Goal: Feedback & Contribution: Submit feedback/report problem

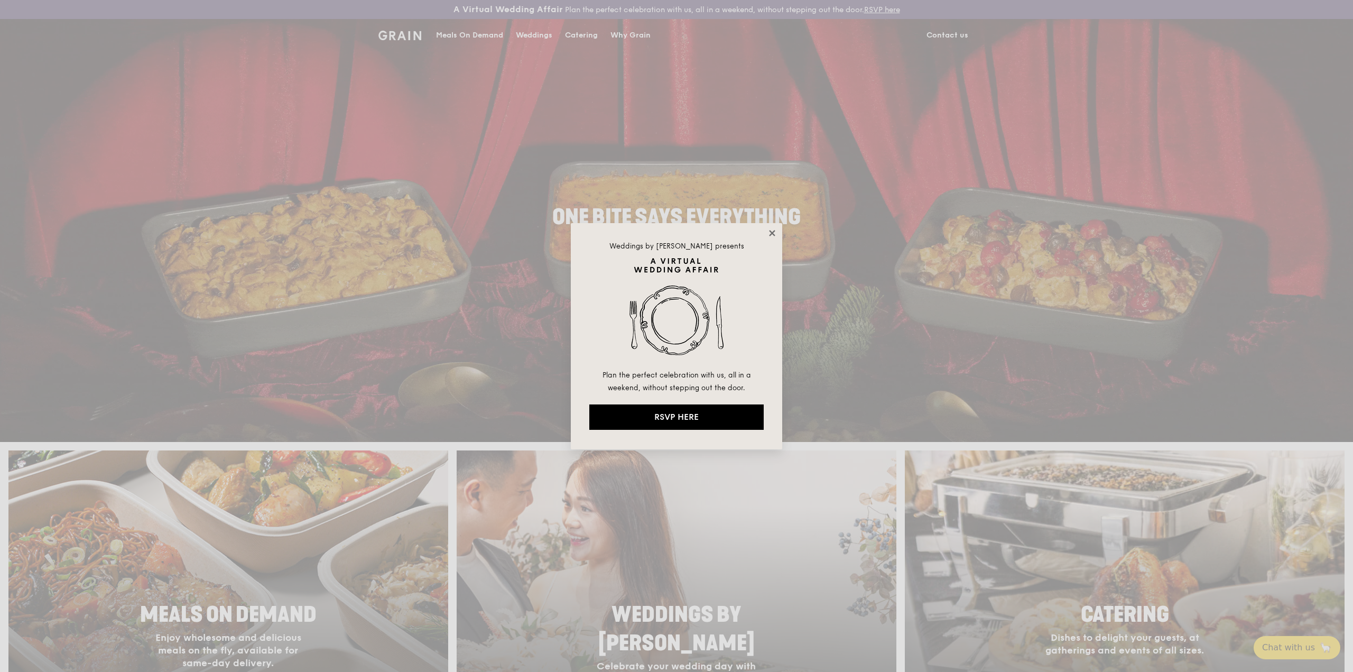
click at [771, 232] on icon at bounding box center [772, 233] width 6 height 6
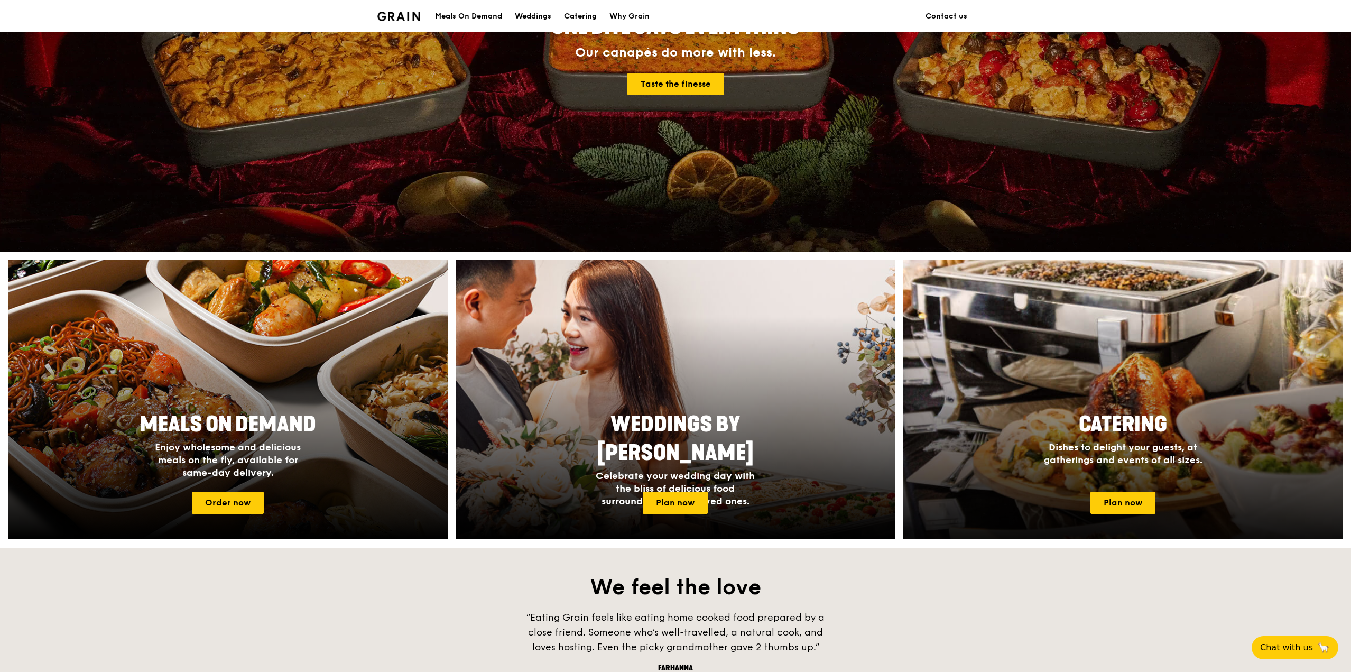
scroll to position [159, 0]
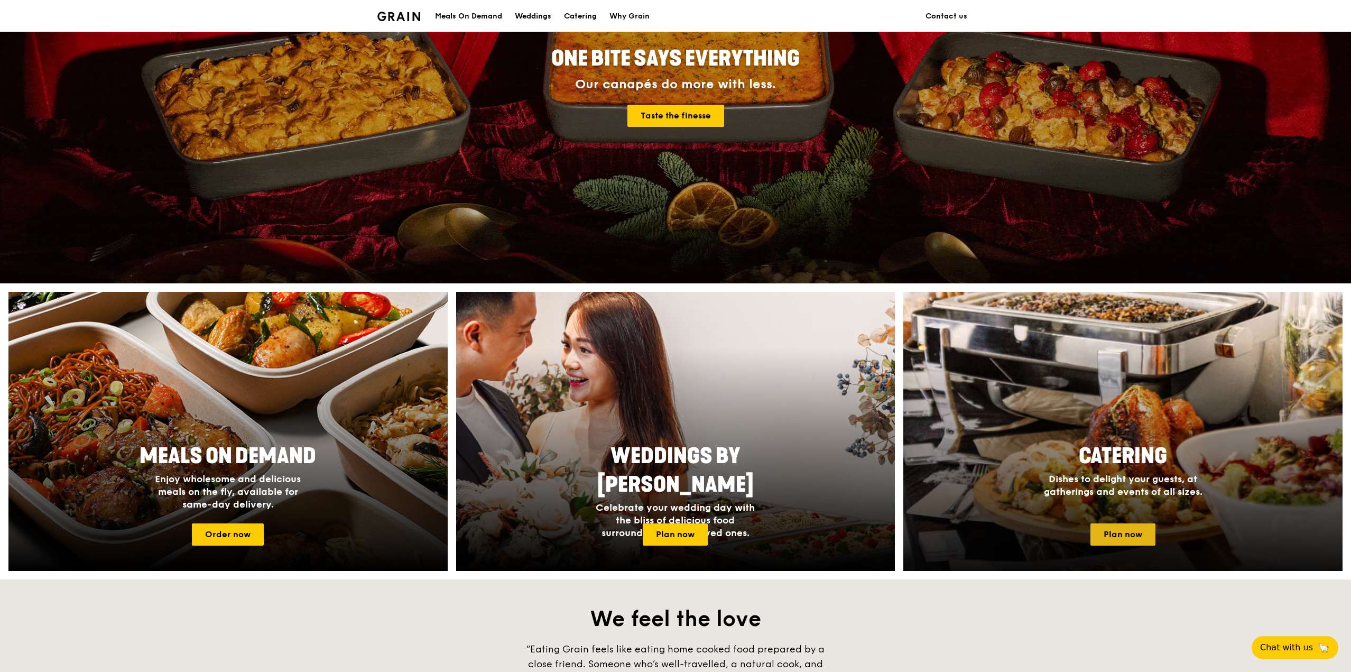
click at [1118, 529] on link "Plan now" at bounding box center [1123, 534] width 65 height 22
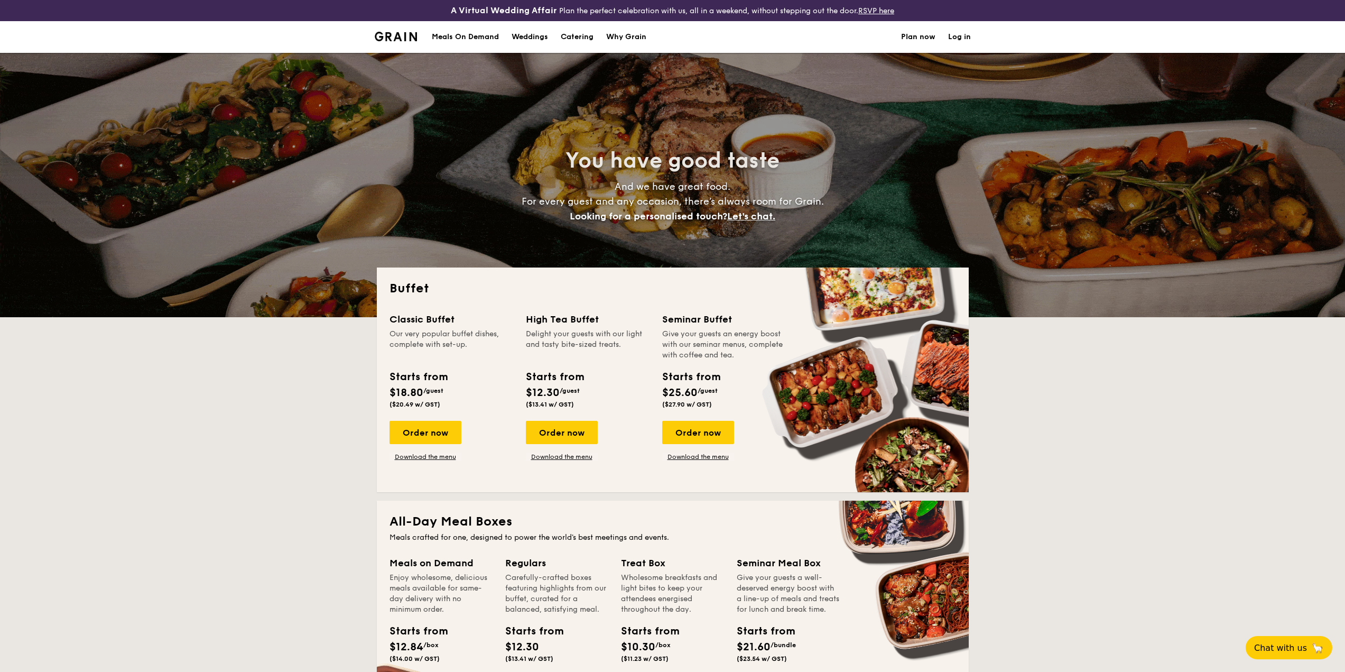
select select
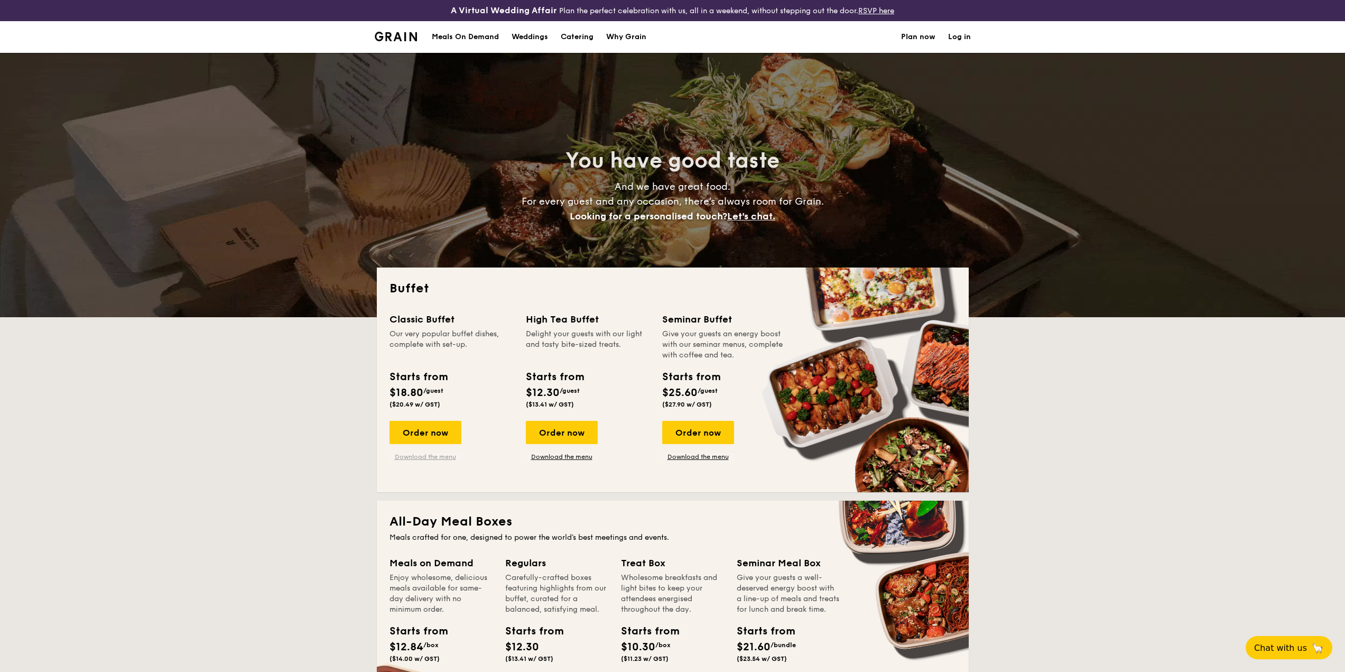
click at [422, 458] on link "Download the menu" at bounding box center [426, 456] width 72 height 8
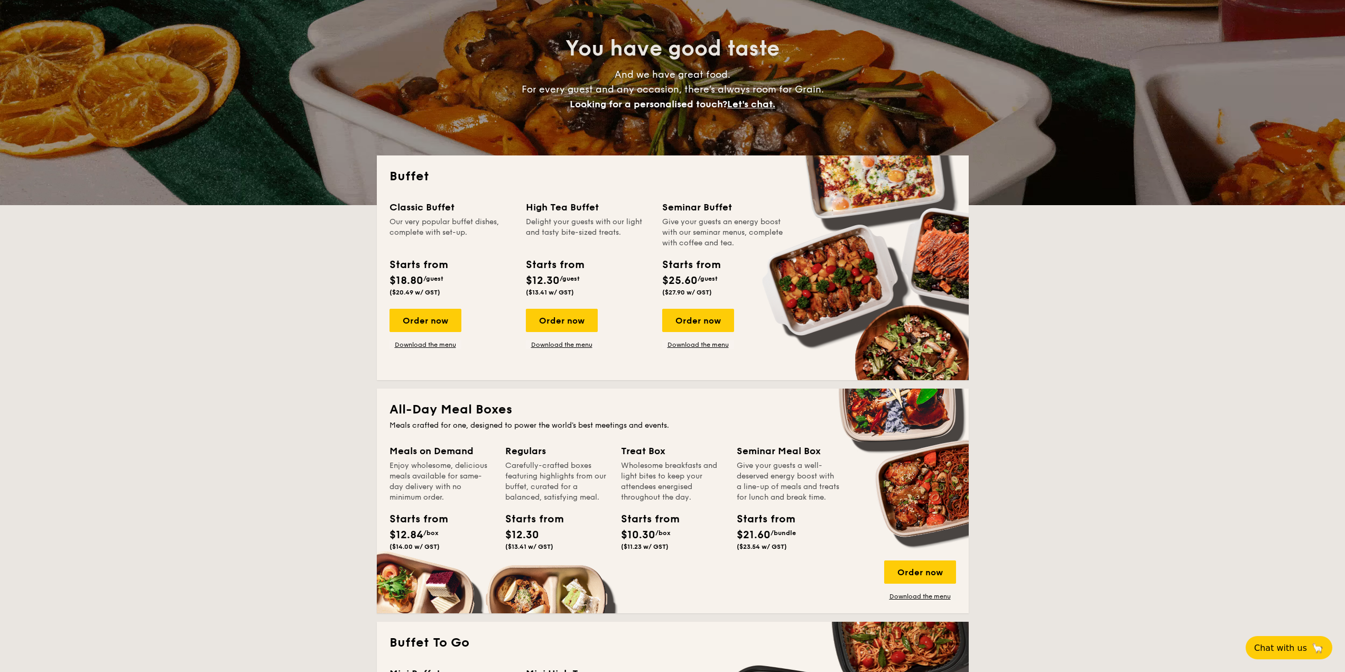
scroll to position [106, 0]
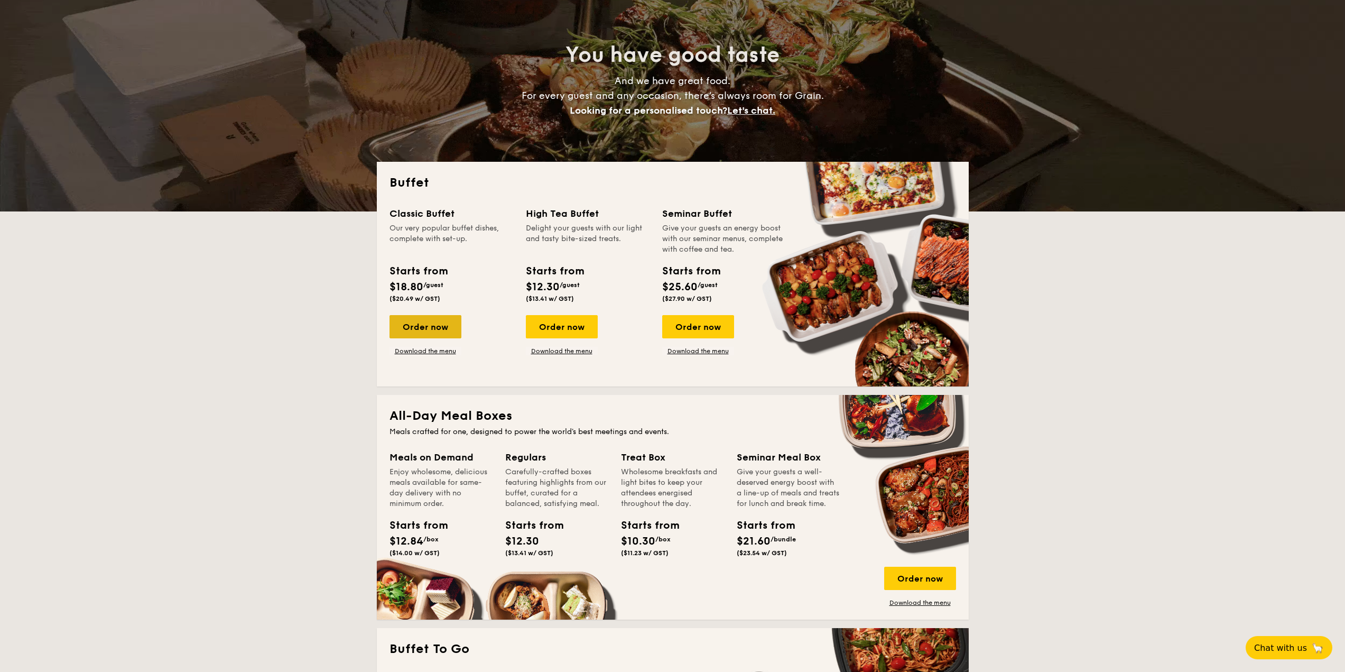
click at [427, 322] on div "Order now" at bounding box center [426, 326] width 72 height 23
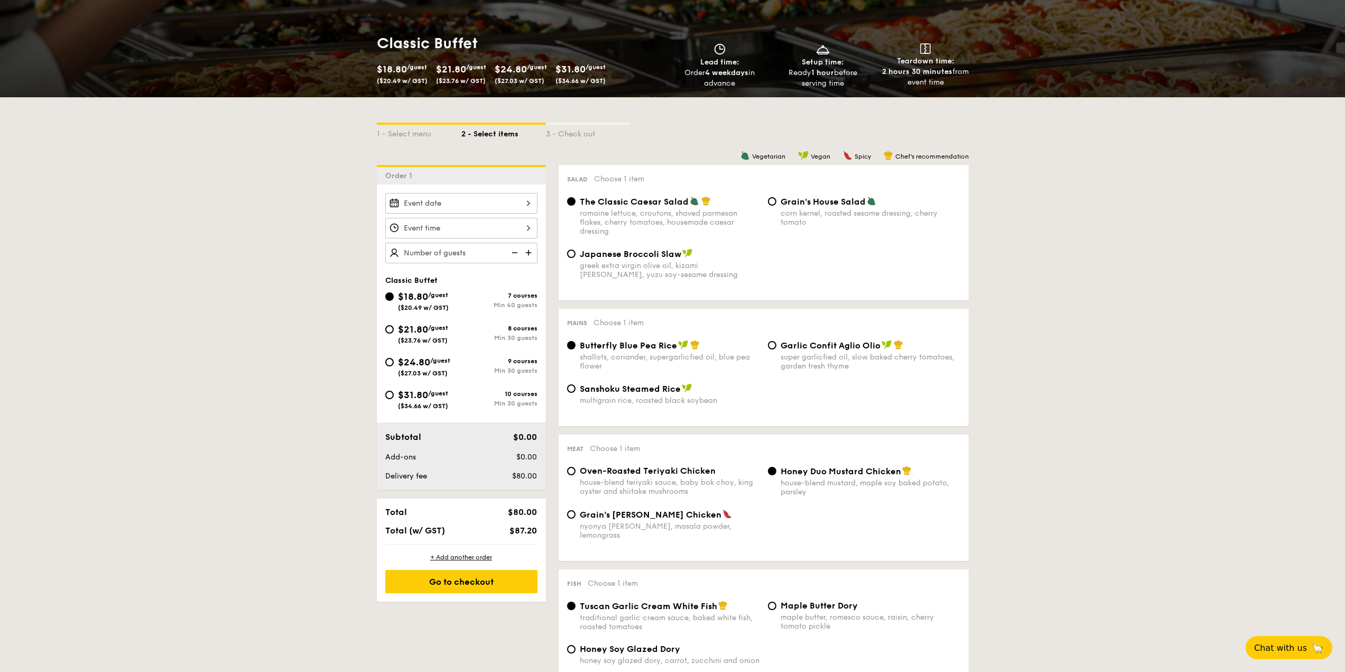
scroll to position [211, 0]
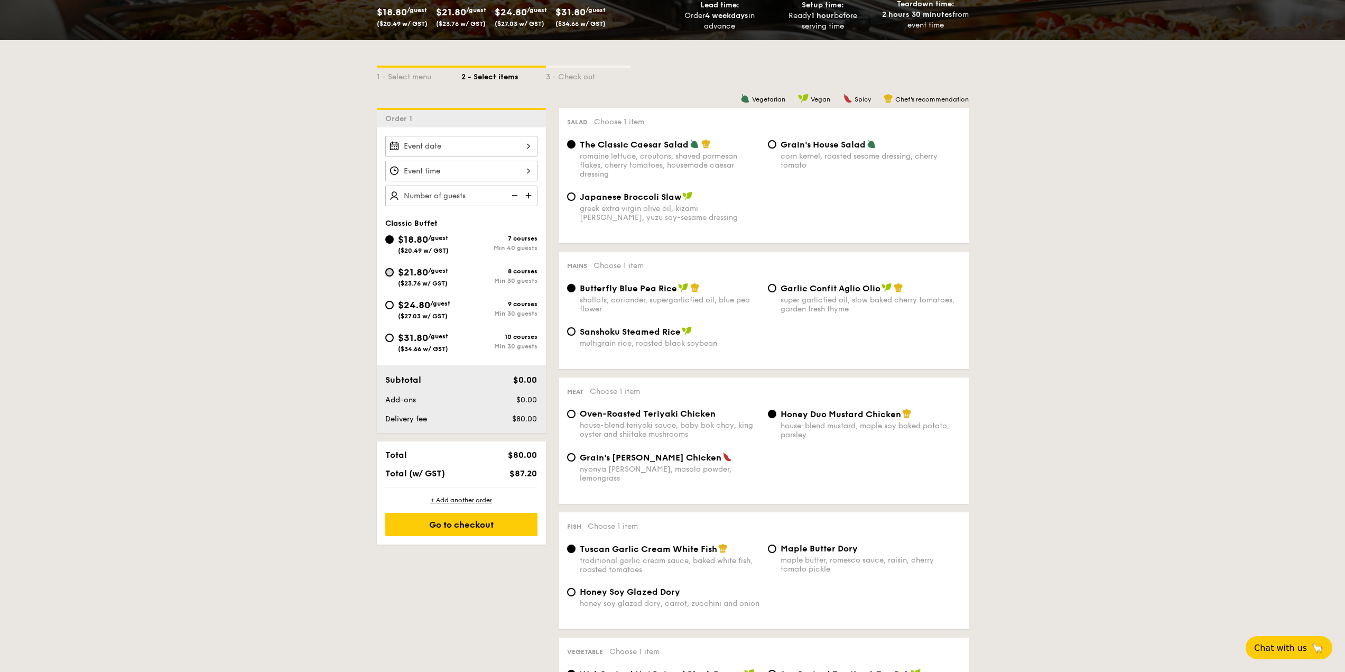
click at [389, 272] on input "$21.80 /guest ($23.76 w/ GST) 8 courses Min 30 guests" at bounding box center [389, 272] width 8 height 8
radio input "true"
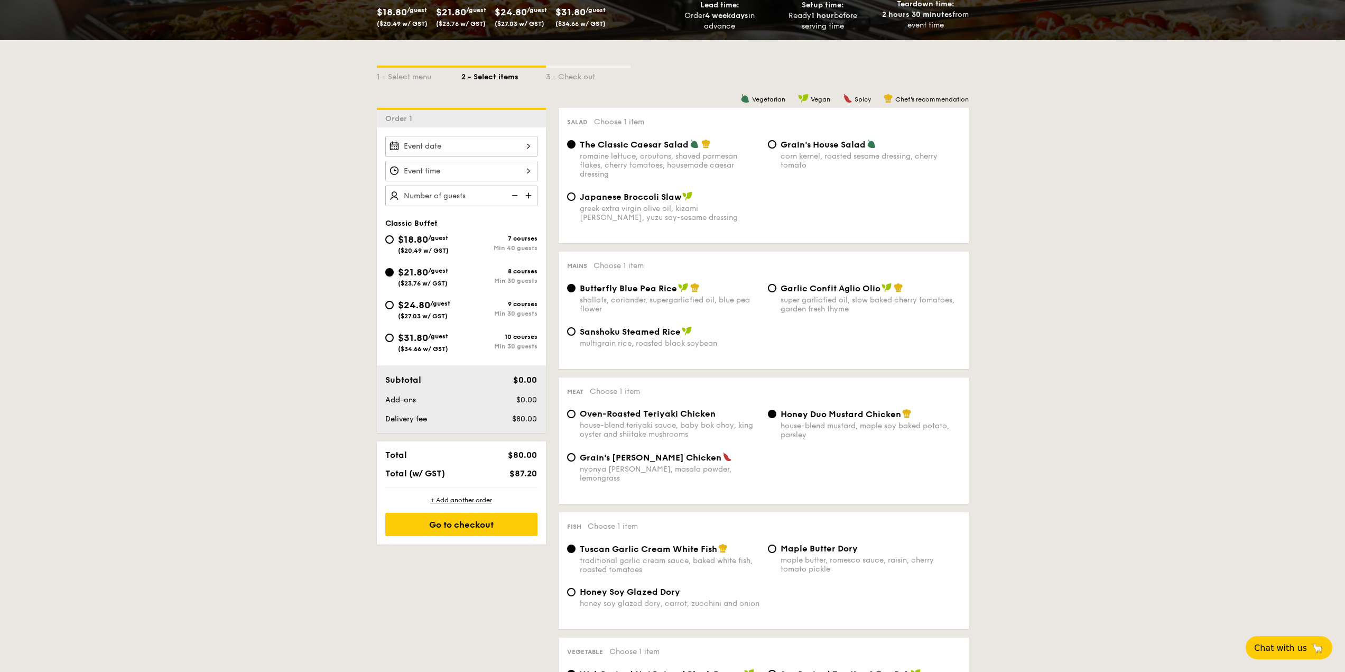
radio input "true"
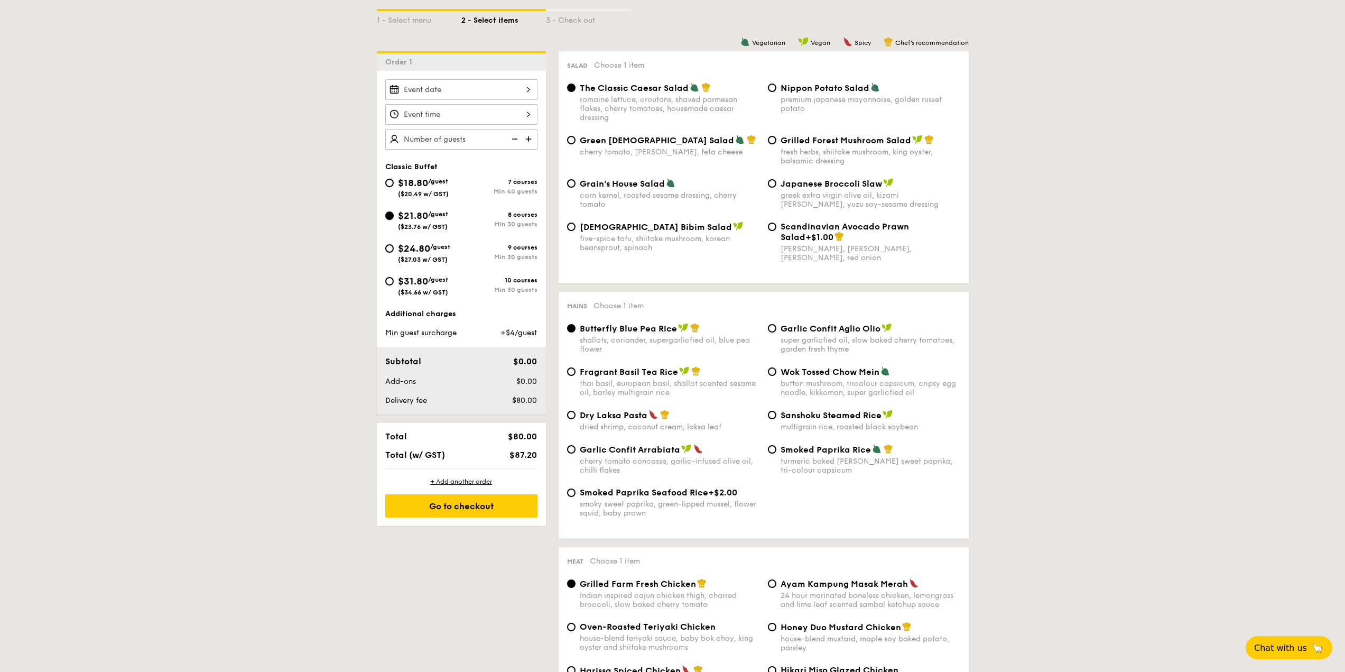
scroll to position [264, 0]
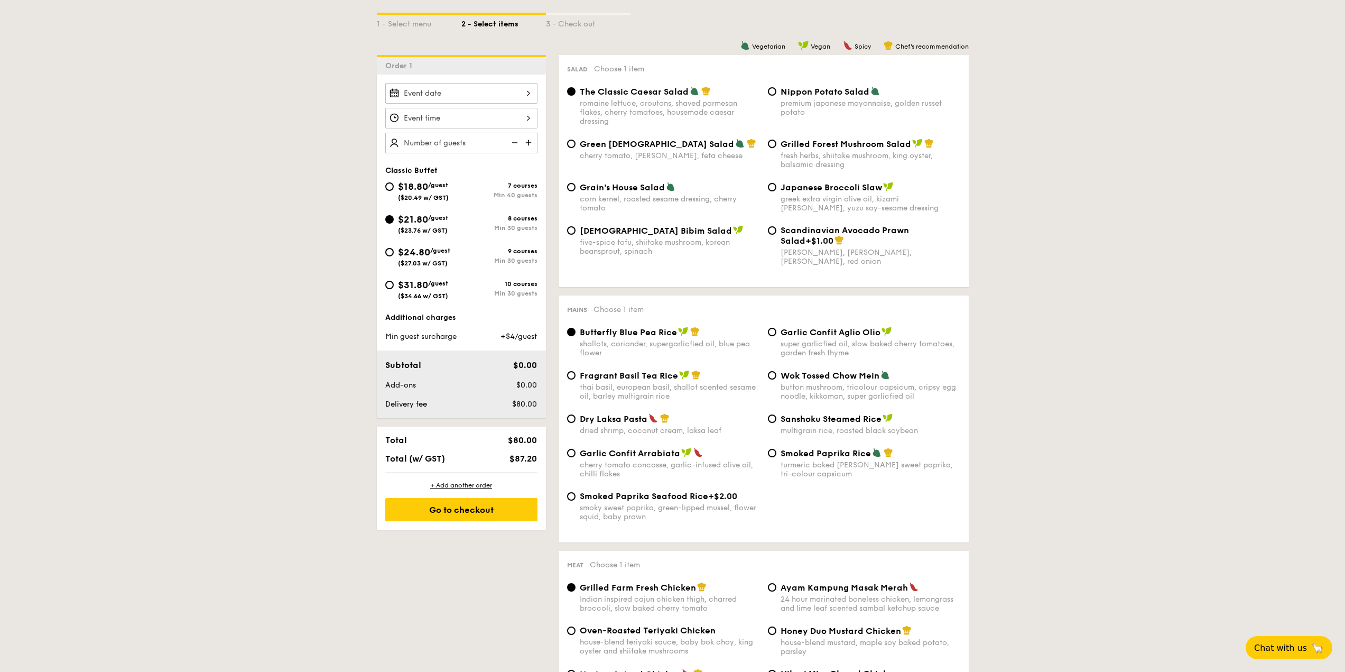
click at [521, 145] on img at bounding box center [514, 143] width 16 height 20
click at [529, 143] on img at bounding box center [530, 143] width 16 height 20
type input "30 guests"
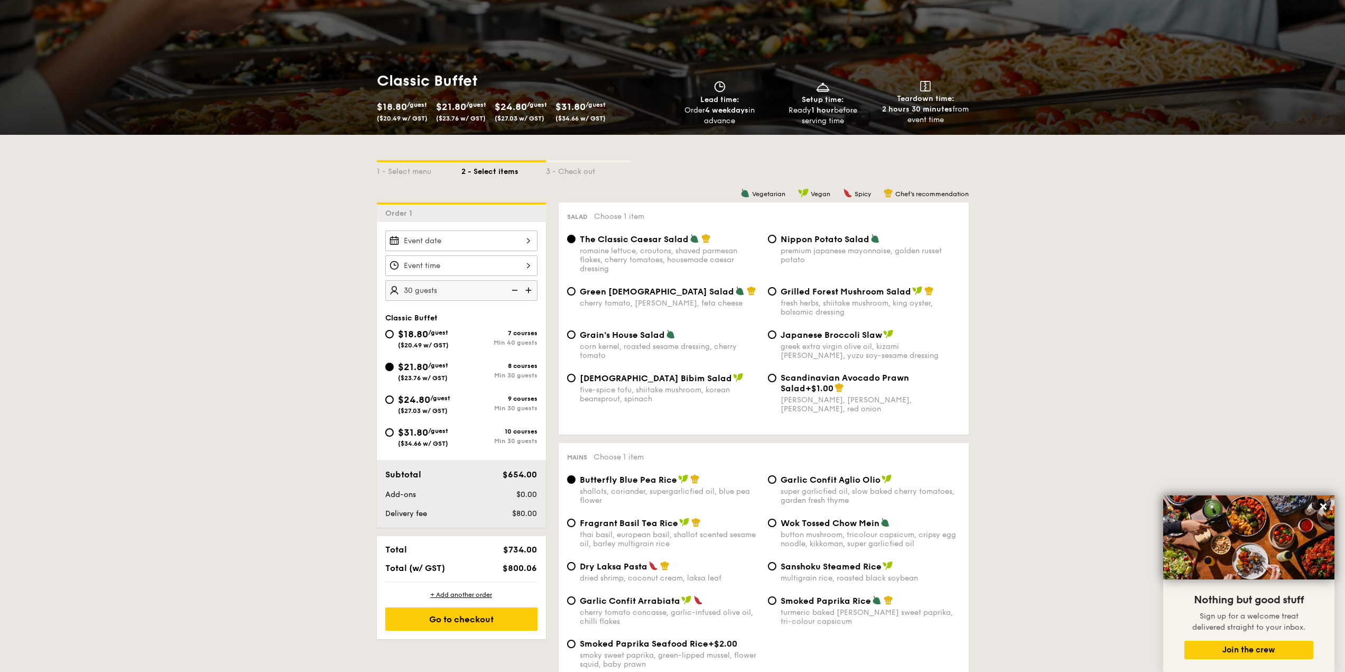
scroll to position [159, 0]
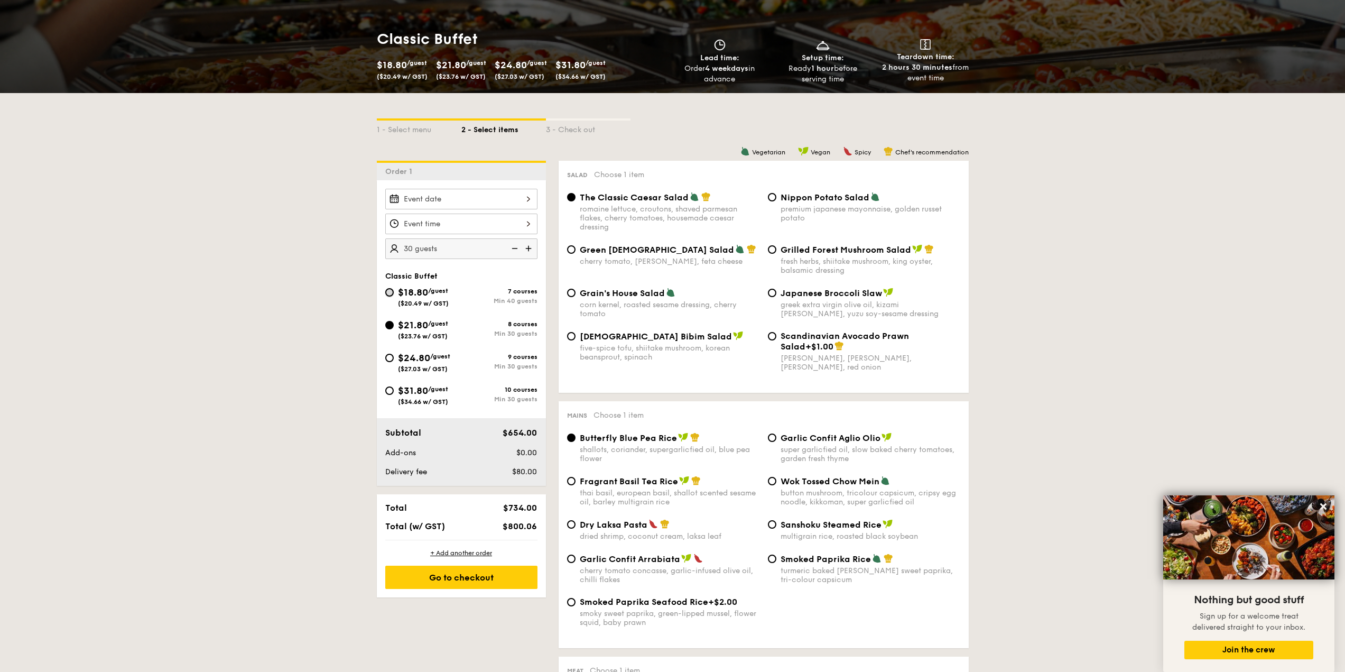
click at [393, 290] on input "$18.80 /guest ($20.49 w/ GST) 7 courses Min 40 guests" at bounding box center [389, 292] width 8 height 8
radio input "true"
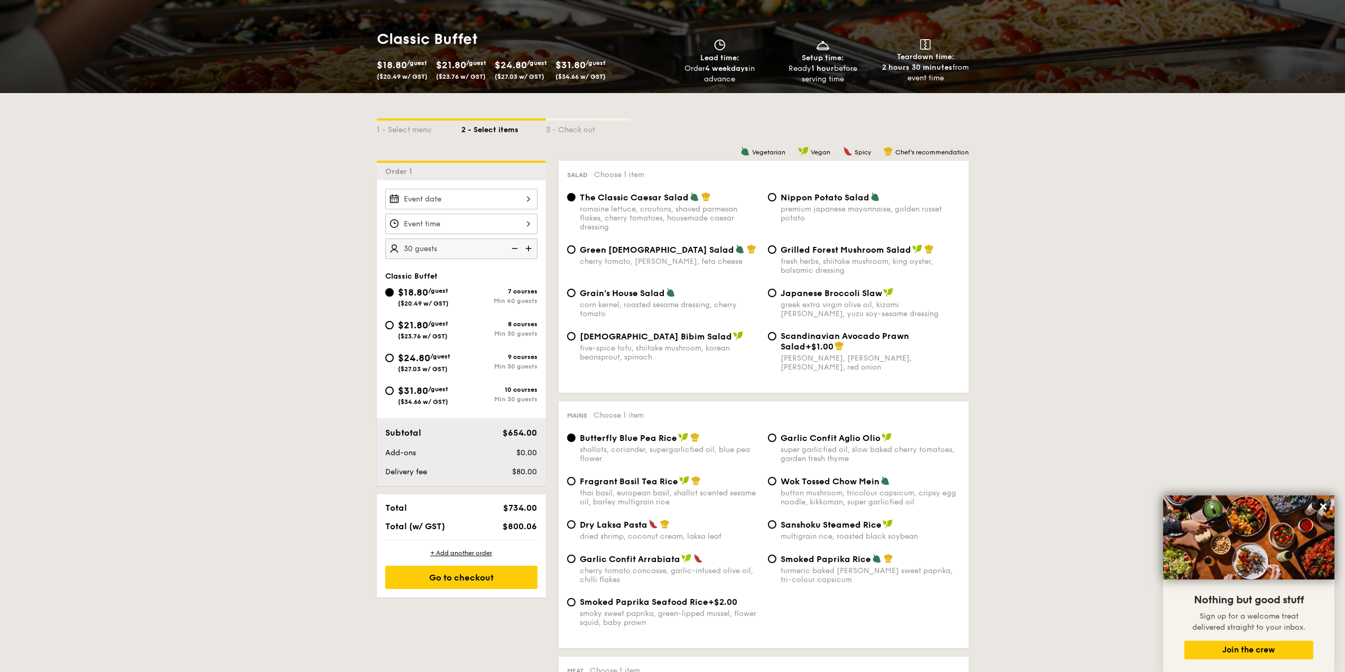
radio input "true"
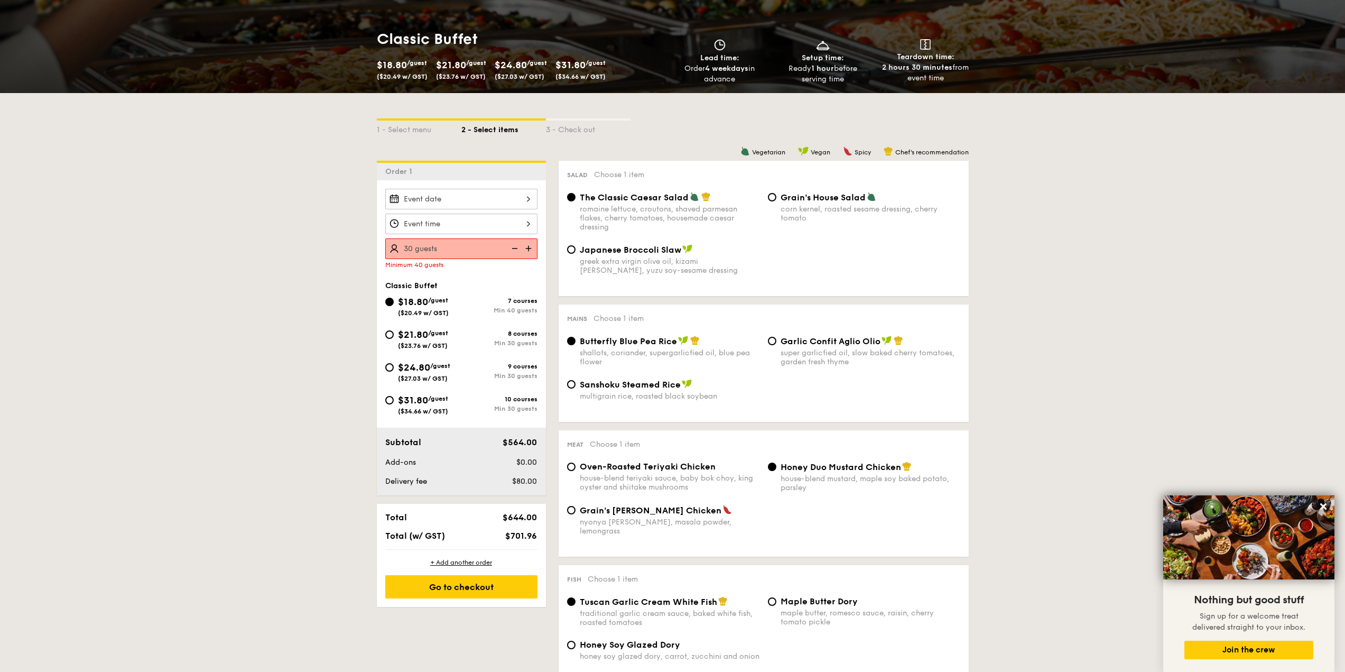
click at [531, 248] on img at bounding box center [530, 248] width 16 height 20
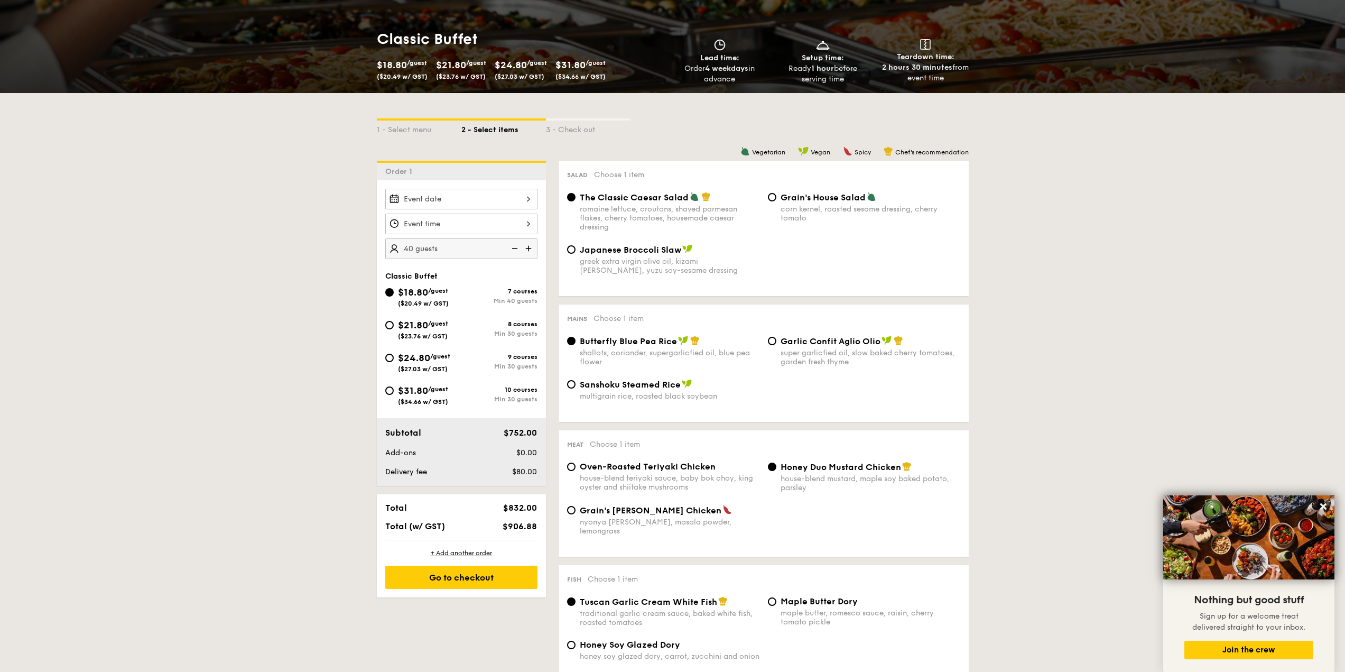
click at [531, 248] on img at bounding box center [530, 248] width 16 height 20
click at [514, 248] on img at bounding box center [514, 248] width 16 height 20
type input "40 guests"
click at [394, 327] on div "$21.80 /guest ($23.76 w/ GST)" at bounding box center [423, 329] width 76 height 22
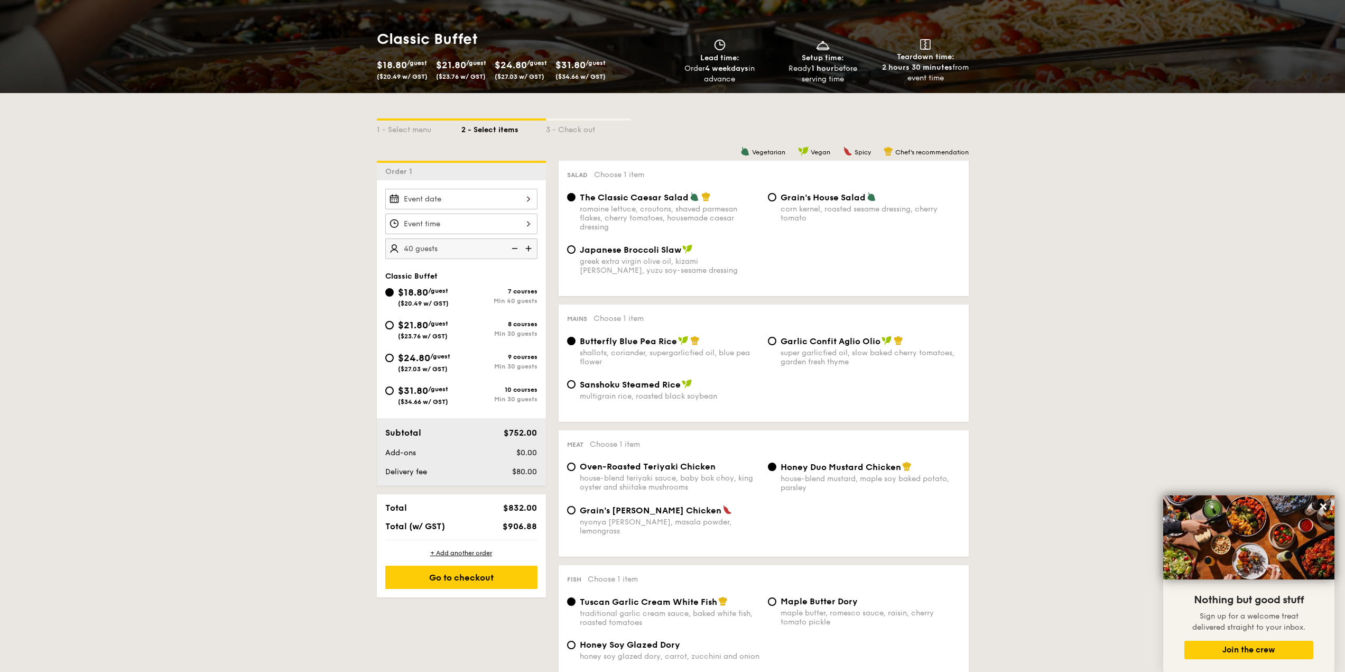
click at [394, 327] on input "$21.80 /guest ($23.76 w/ GST) 8 courses Min 30 guests" at bounding box center [389, 325] width 8 height 8
radio input "true"
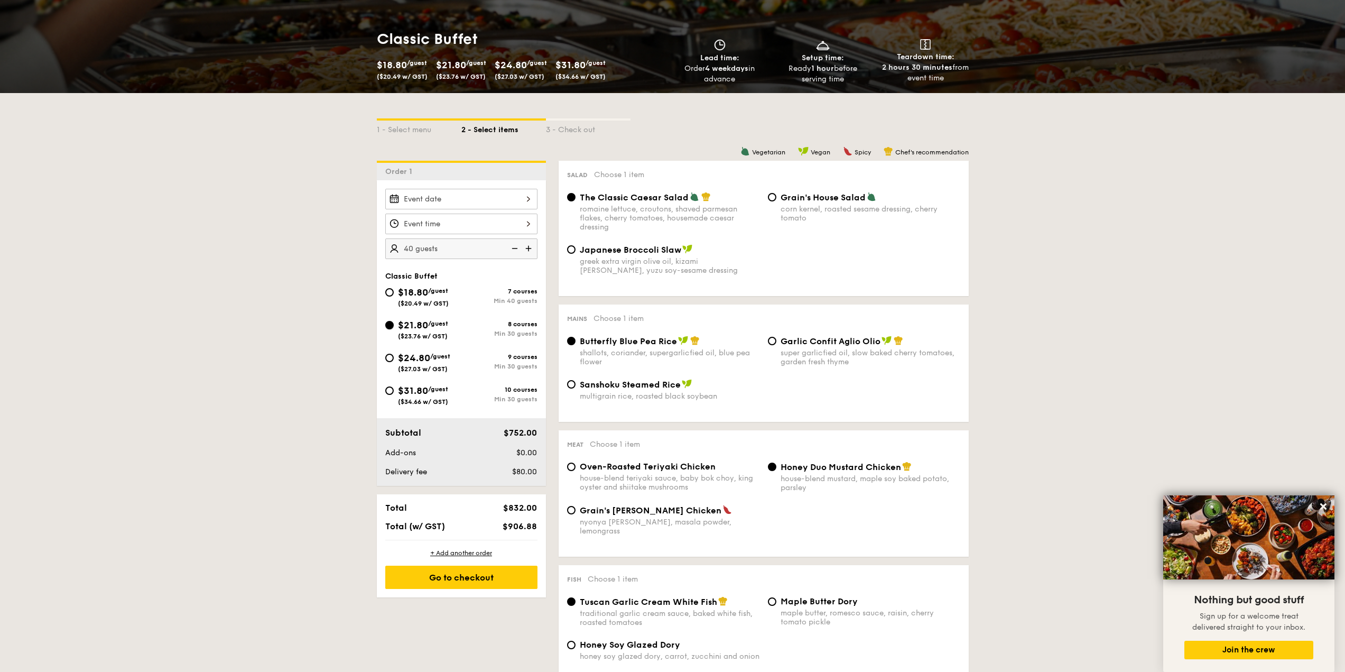
radio input "true"
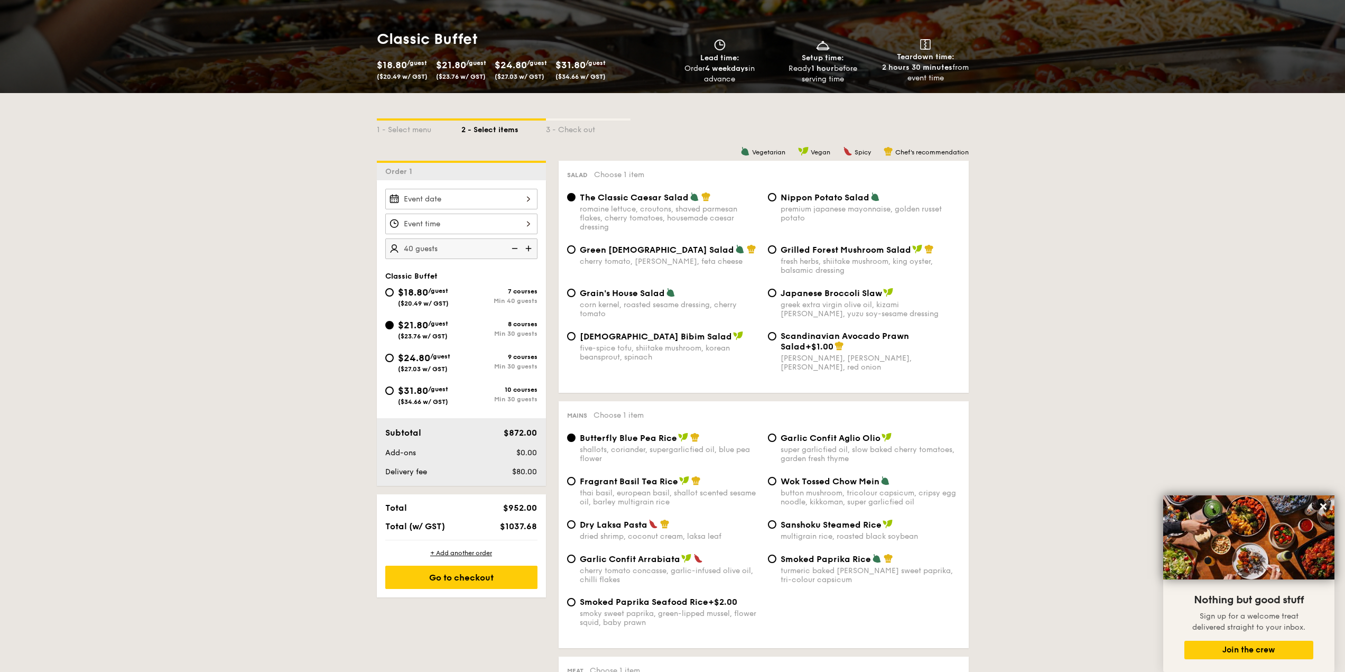
click at [516, 246] on img at bounding box center [514, 248] width 16 height 20
click at [515, 247] on img at bounding box center [514, 248] width 16 height 20
type input "30 guests"
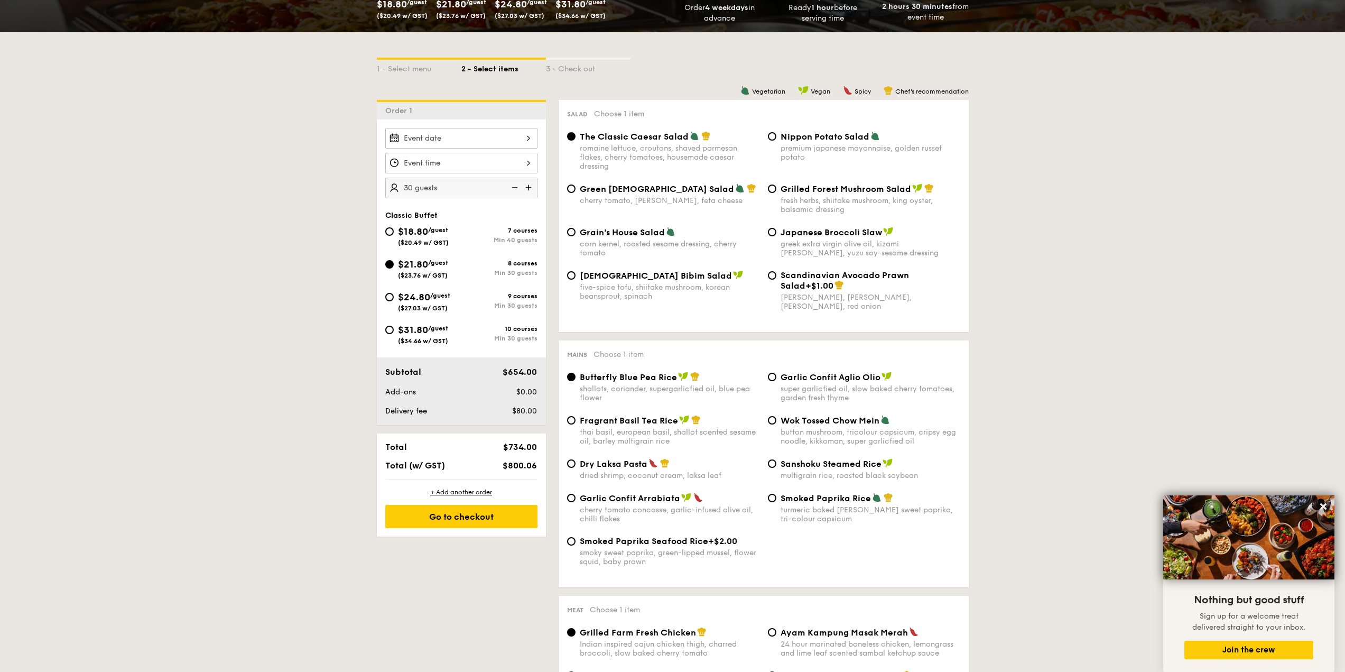
scroll to position [211, 0]
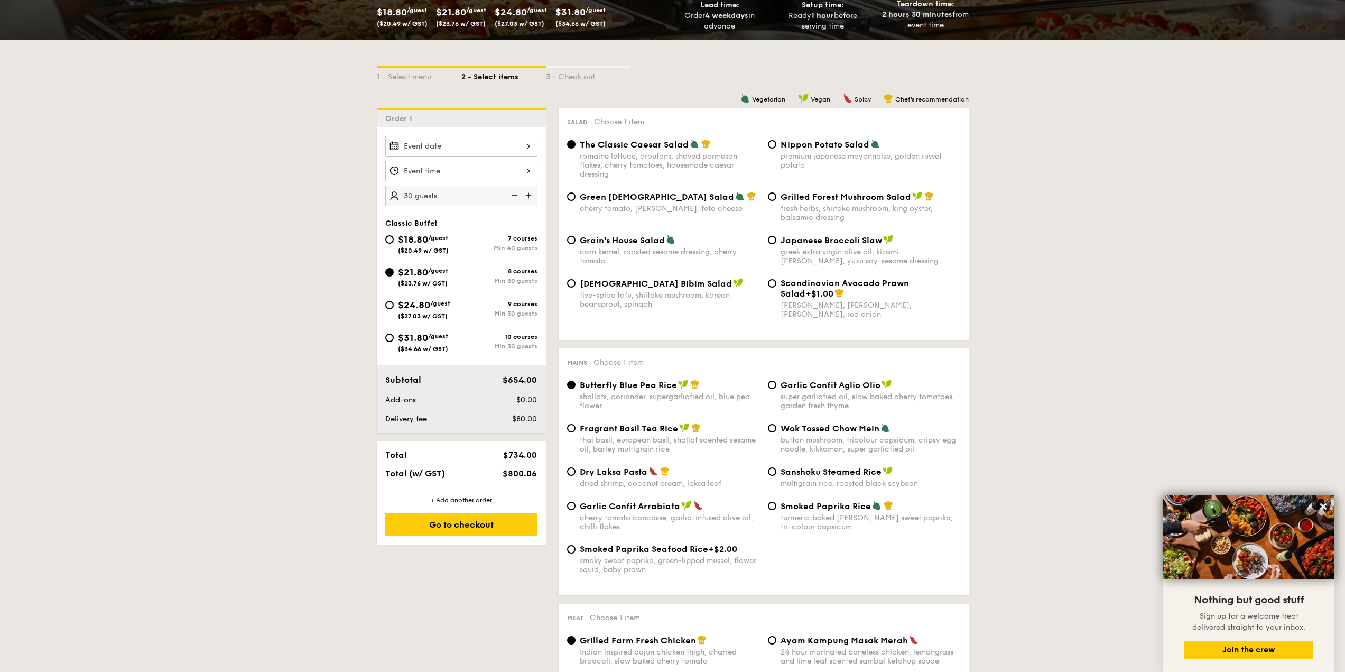
click at [396, 243] on div "$18.80 /guest ($20.49 w/ GST)" at bounding box center [423, 243] width 76 height 22
click at [394, 243] on input "$18.80 /guest ($20.49 w/ GST) 7 courses Min 40 guests" at bounding box center [389, 239] width 8 height 8
radio input "true"
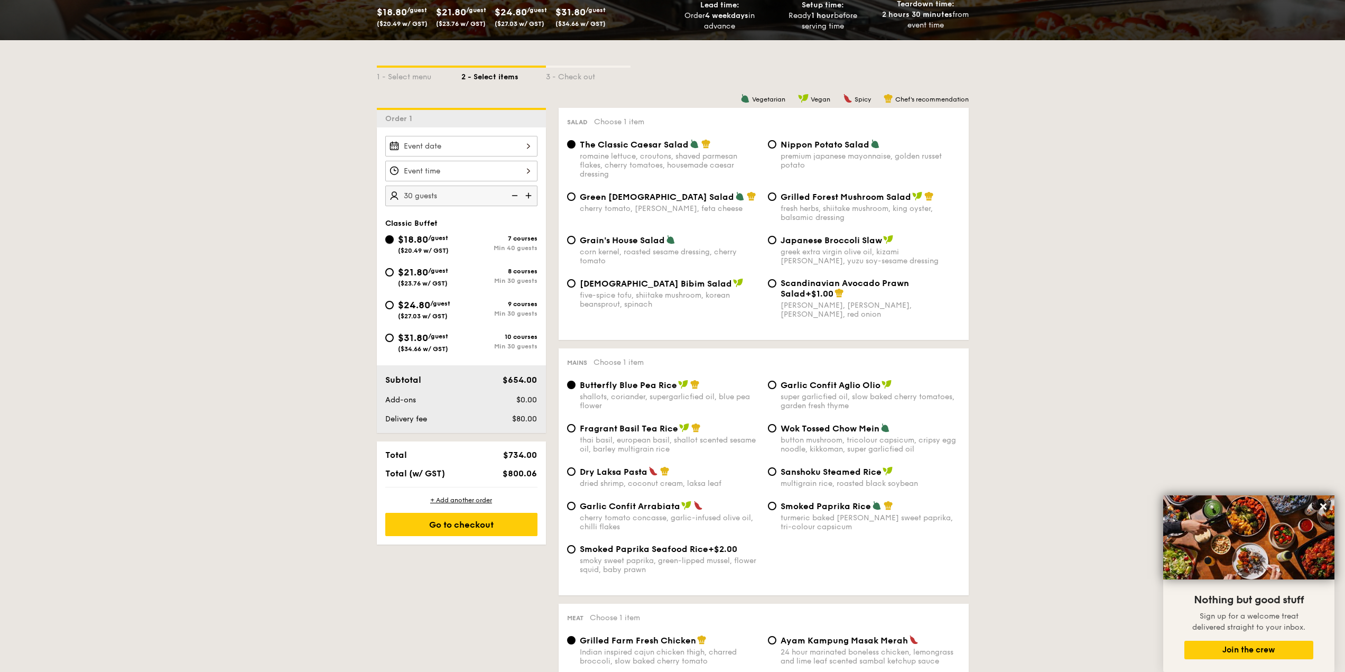
radio input "true"
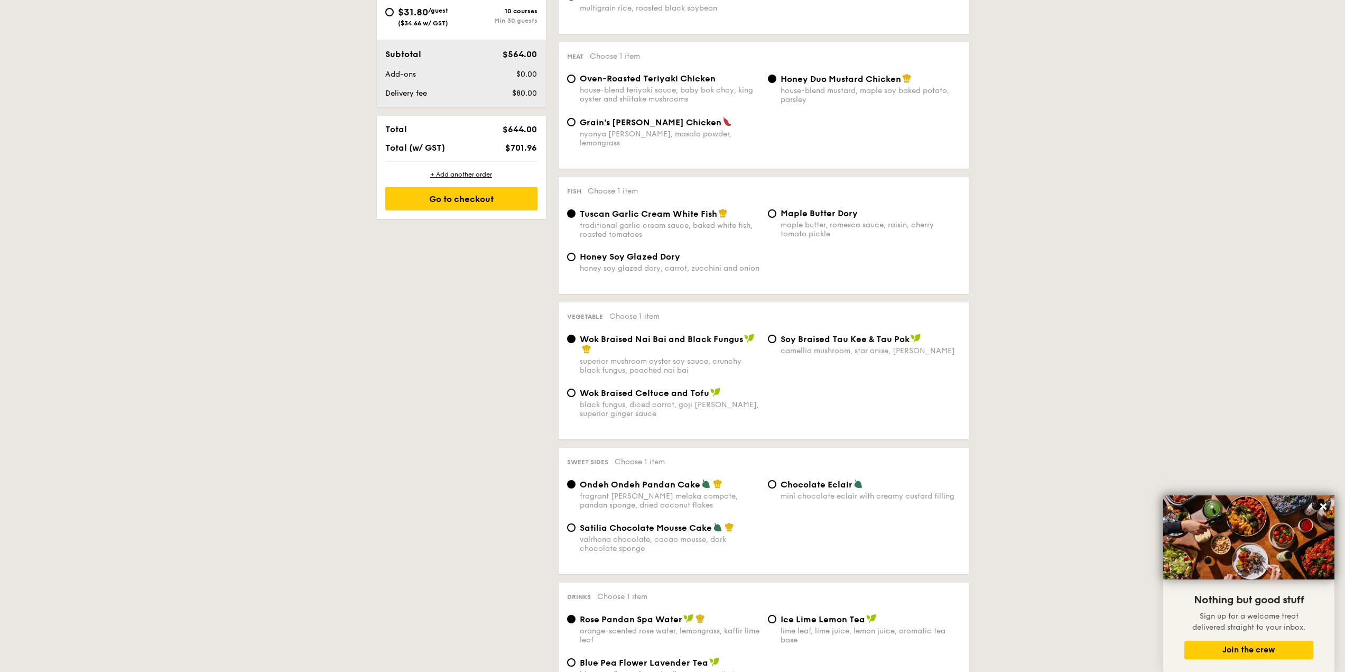
scroll to position [370, 0]
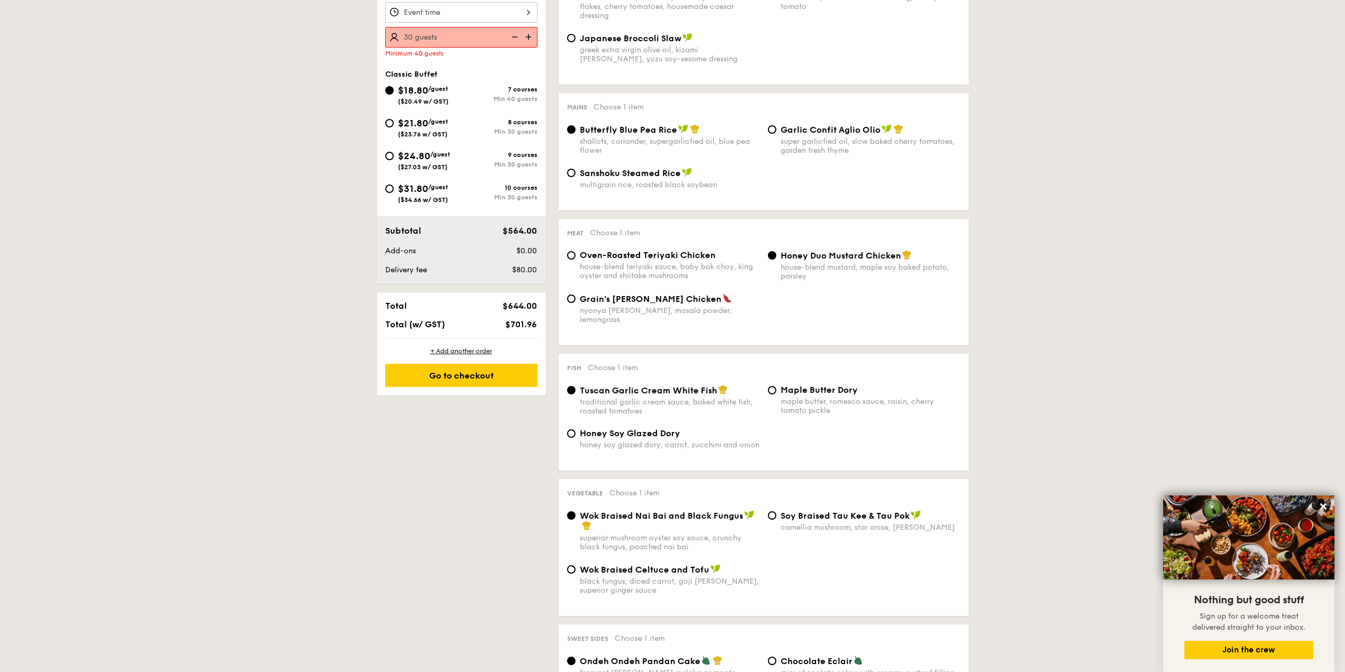
click at [386, 118] on div "$21.80 /guest ($23.76 w/ GST)" at bounding box center [423, 127] width 76 height 22
click at [386, 119] on input "$21.80 /guest ($23.76 w/ GST) 8 courses Min 30 guests" at bounding box center [389, 123] width 8 height 8
radio input "true"
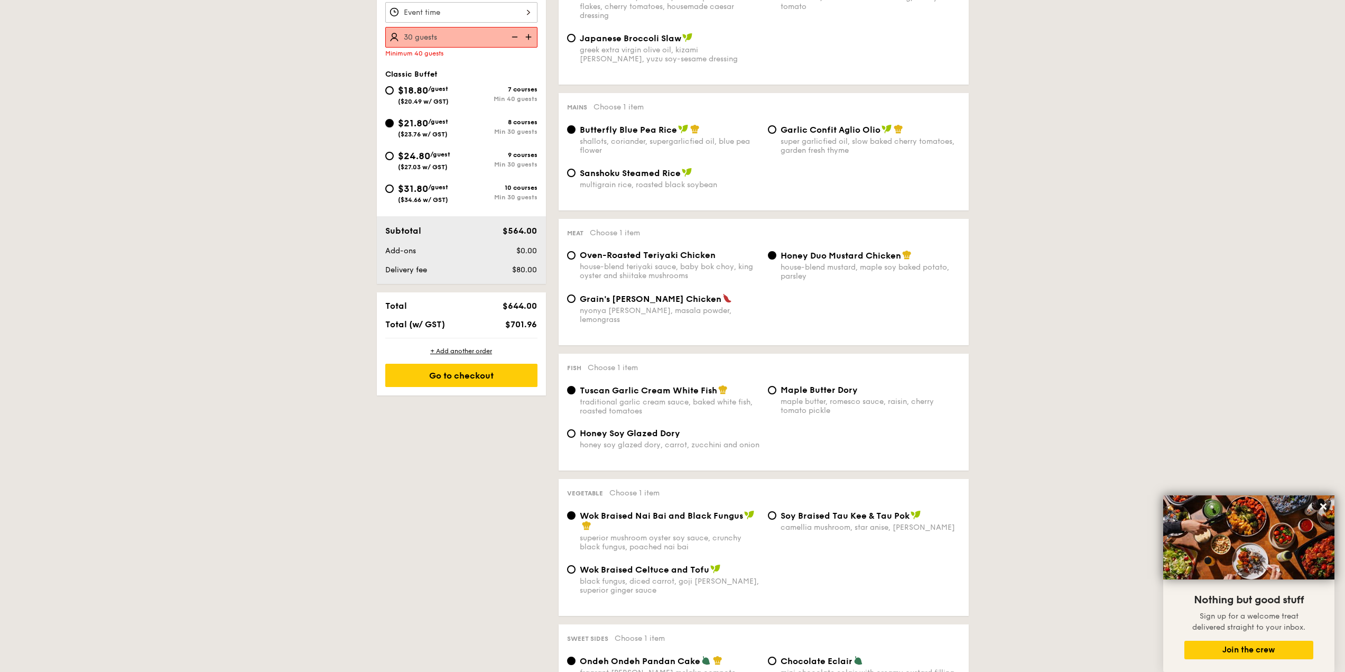
radio input "true"
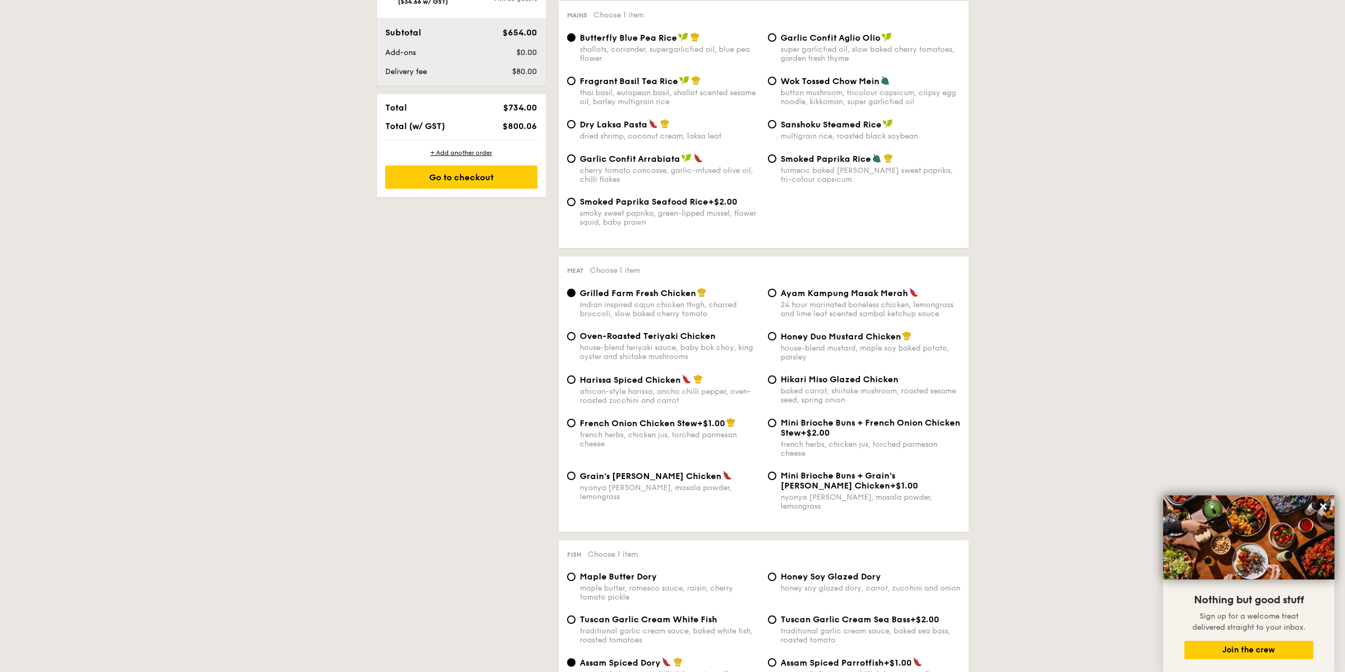
scroll to position [581, 0]
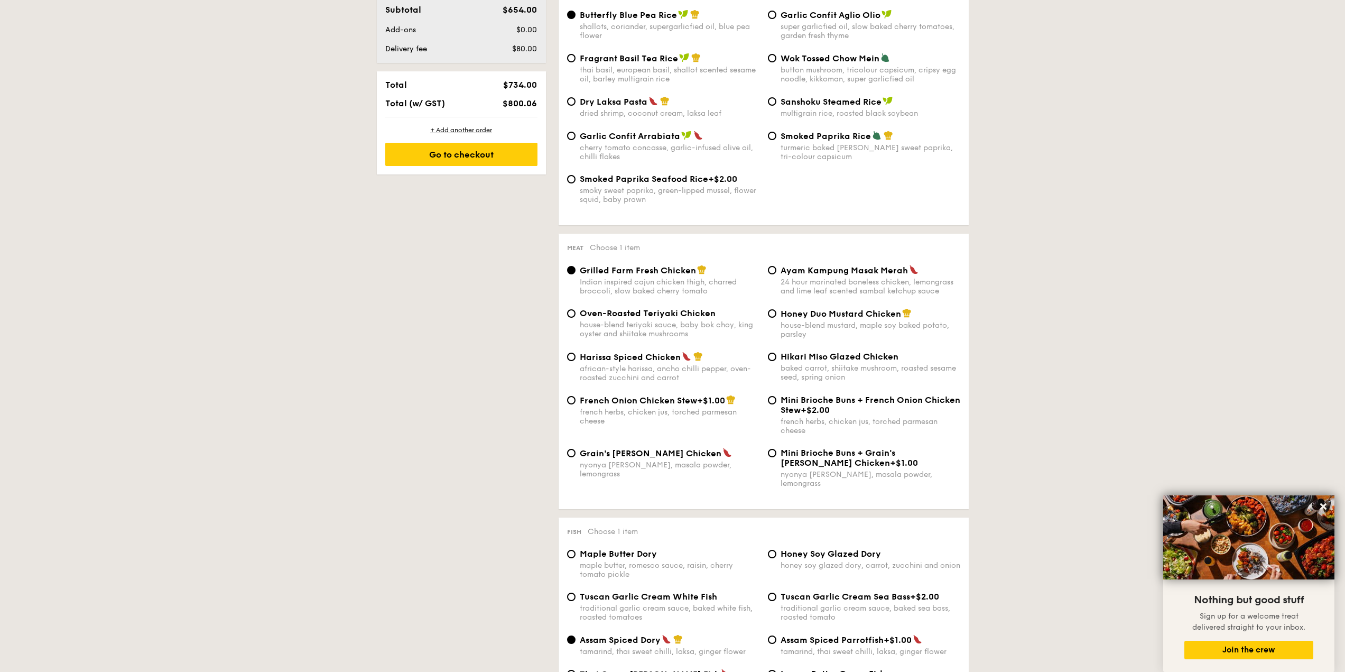
click at [585, 316] on span "Oven-Roasted Teriyaki Chicken" at bounding box center [648, 313] width 136 height 10
click at [576, 316] on input "Oven-Roasted Teriyaki Chicken house-blend teriyaki sauce, baby bok choy, king o…" at bounding box center [571, 313] width 8 height 8
radio input "true"
click at [772, 311] on input "Honey Duo Mustard Chicken house-blend mustard, maple soy baked potato, parsley" at bounding box center [772, 313] width 8 height 8
radio input "true"
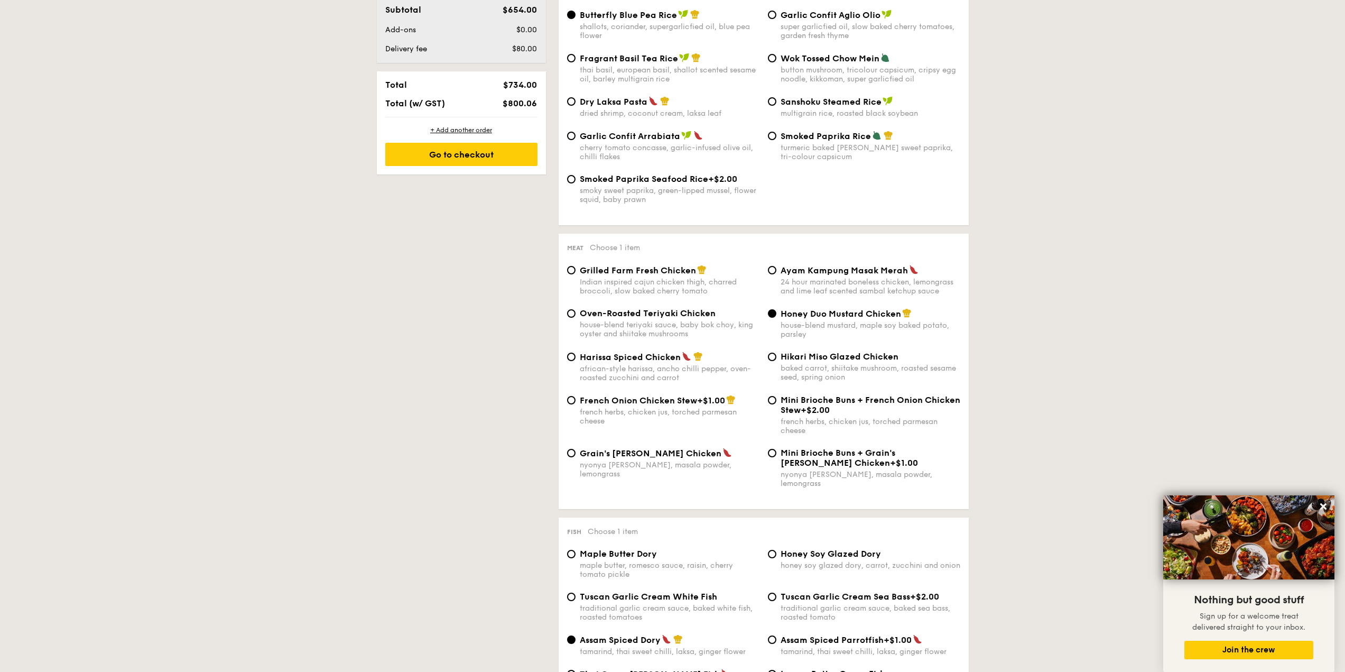
click at [778, 356] on div "Hikari Miso Glazed Chicken baked carrot, shiitake mushroom, roasted sesame seed…" at bounding box center [864, 367] width 201 height 30
click at [771, 352] on div "Hikari Miso Glazed Chicken baked carrot, shiitake mushroom, roasted sesame seed…" at bounding box center [864, 367] width 201 height 30
click at [777, 353] on div "Hikari Miso Glazed Chicken baked carrot, shiitake mushroom, roasted sesame seed…" at bounding box center [864, 367] width 201 height 30
click at [774, 354] on input "Hikari Miso Glazed Chicken baked carrot, shiitake mushroom, roasted sesame seed…" at bounding box center [772, 357] width 8 height 8
radio input "true"
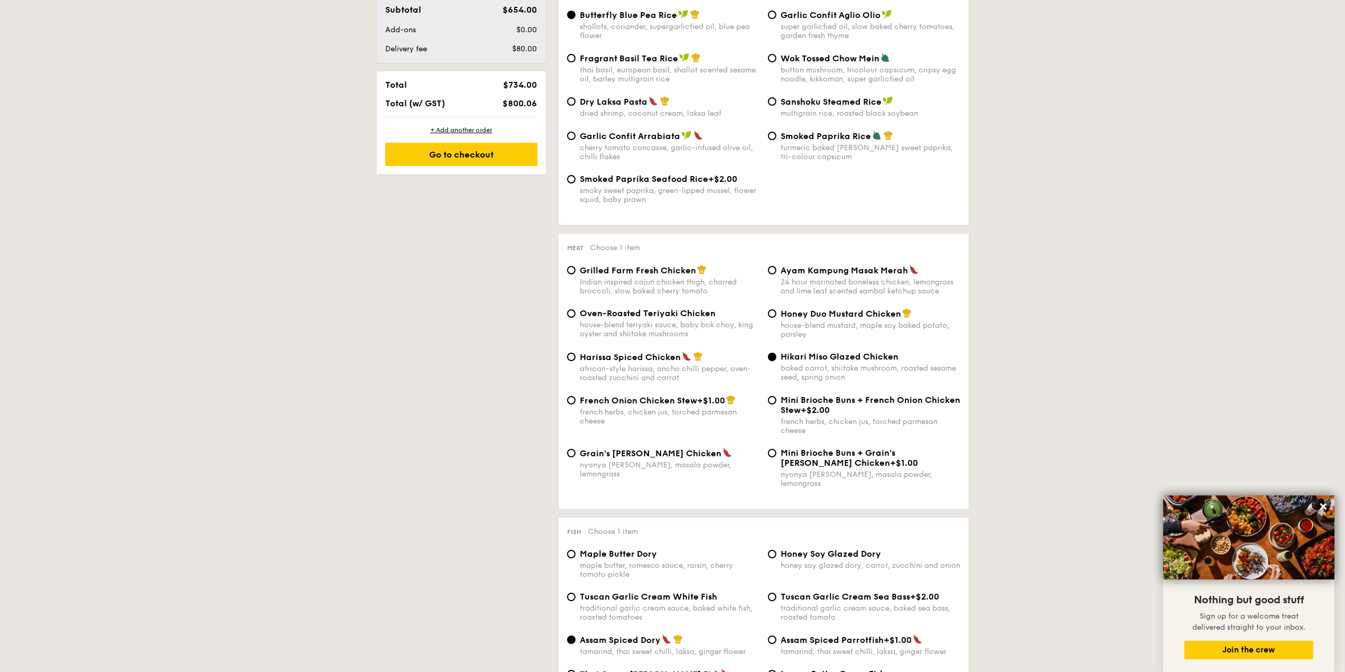
click at [780, 314] on div "Honey Duo Mustard Chicken house-blend mustard, maple soy baked potato, parsley" at bounding box center [864, 323] width 201 height 31
click at [777, 314] on div "Honey Duo Mustard Chicken house-blend mustard, maple soy baked potato, parsley" at bounding box center [864, 323] width 201 height 31
click at [770, 314] on input "Honey Duo Mustard Chicken house-blend mustard, maple soy baked potato, parsley" at bounding box center [772, 313] width 8 height 8
radio input "true"
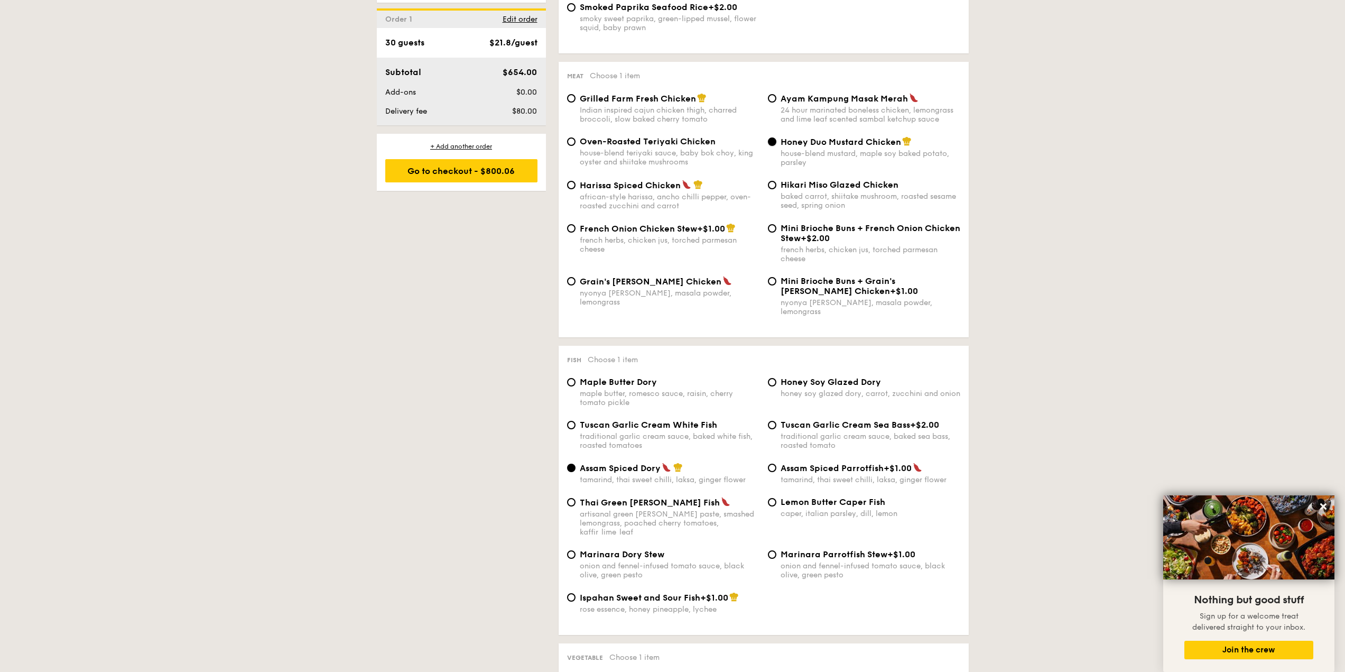
scroll to position [740, 0]
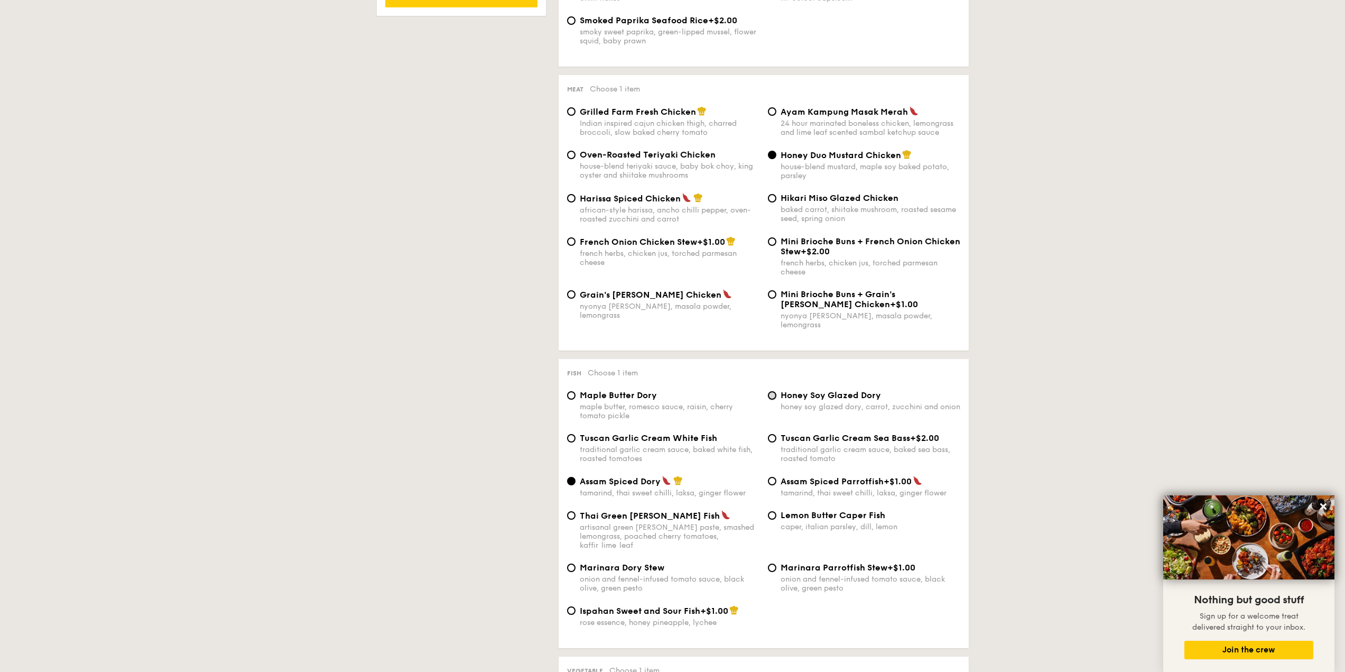
click at [774, 391] on input "Honey Soy Glazed Dory honey soy glazed dory, carrot, zucchini and onion" at bounding box center [772, 395] width 8 height 8
radio input "true"
click at [655, 433] on span "Tuscan Garlic Cream White Fish" at bounding box center [648, 438] width 137 height 10
click at [576, 434] on input "Tuscan Garlic Cream White Fish traditional garlic cream sauce, baked white fish…" at bounding box center [571, 438] width 8 height 8
radio input "true"
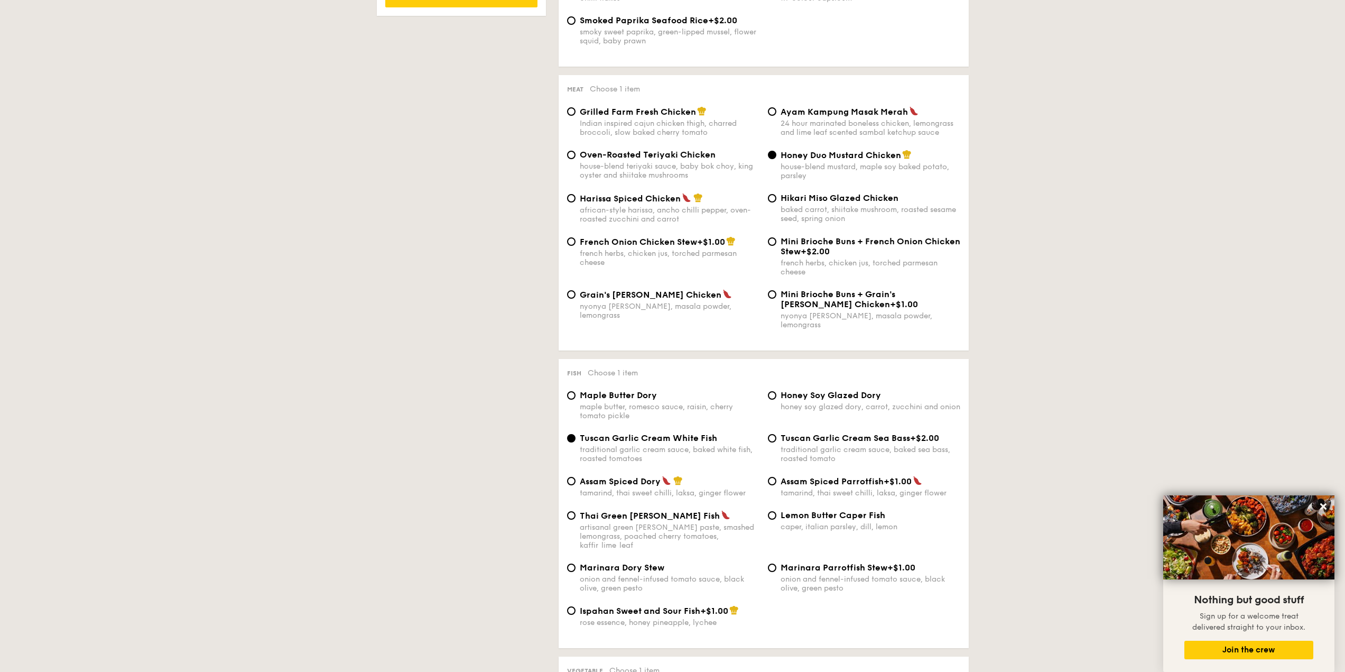
click at [792, 390] on span "Honey Soy Glazed Dory" at bounding box center [831, 395] width 100 height 10
click at [777, 391] on input "Honey Soy Glazed Dory honey soy glazed dory, carrot, zucchini and onion" at bounding box center [772, 395] width 8 height 8
radio input "true"
click at [647, 390] on span "Maple Butter Dory" at bounding box center [618, 395] width 77 height 10
click at [576, 391] on input "Maple Butter Dory maple butter, romesco sauce, raisin, cherry tomato pickle" at bounding box center [571, 395] width 8 height 8
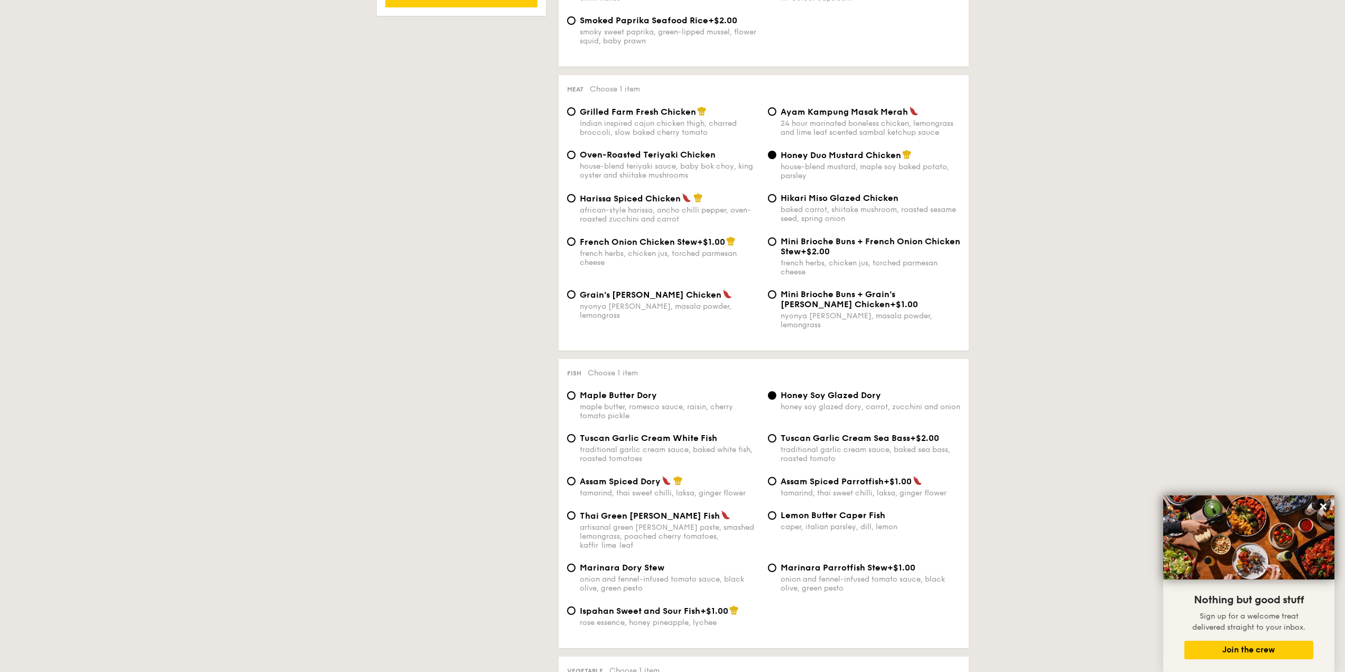
radio input "true"
click at [651, 433] on span "Tuscan Garlic Cream White Fish" at bounding box center [648, 438] width 137 height 10
click at [576, 434] on input "Tuscan Garlic Cream White Fish traditional garlic cream sauce, baked white fish…" at bounding box center [571, 438] width 8 height 8
radio input "true"
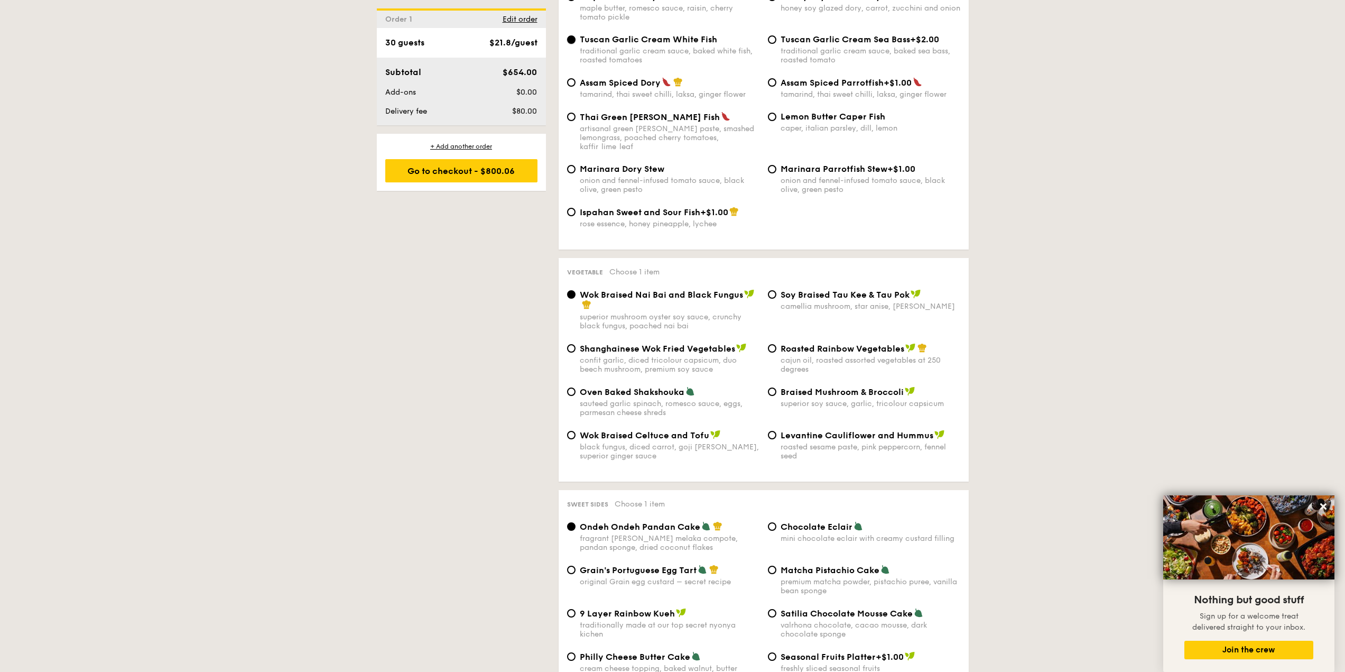
scroll to position [1163, 0]
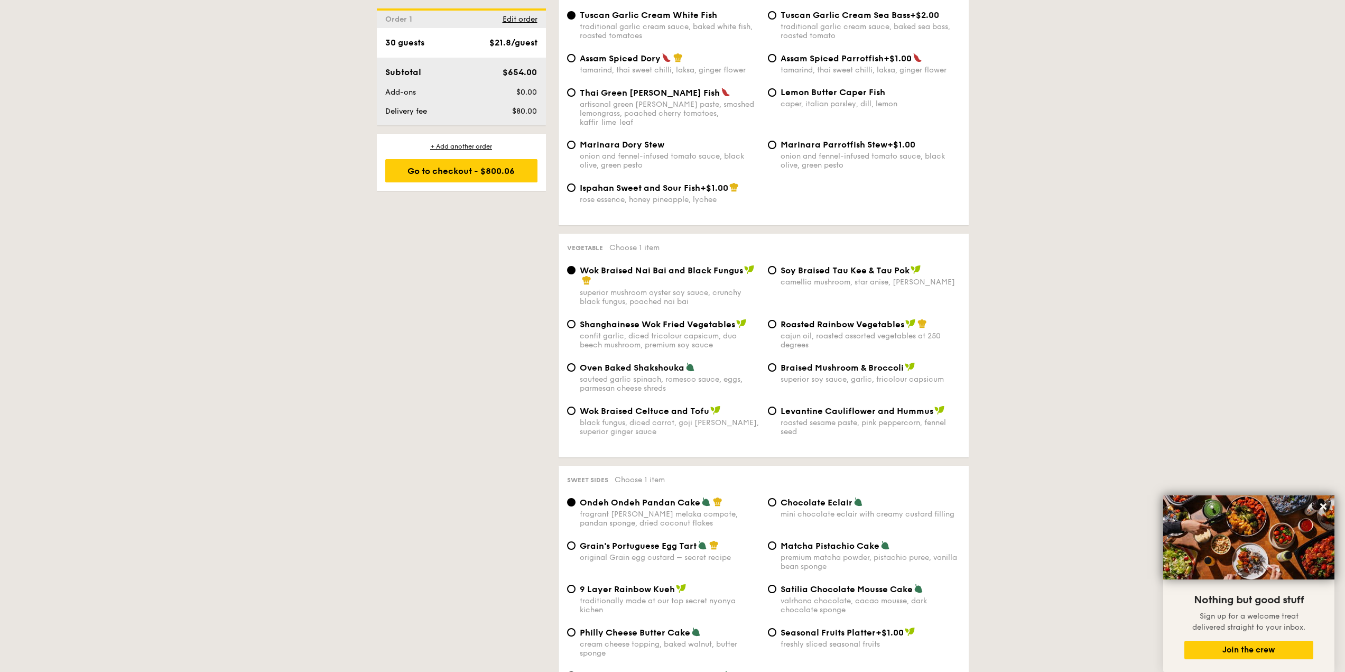
click at [1099, 218] on div "1 - Select menu 2 - Select items 3 - Check out Order 1 30 guests Classic Buffet…" at bounding box center [672, 275] width 1345 height 2373
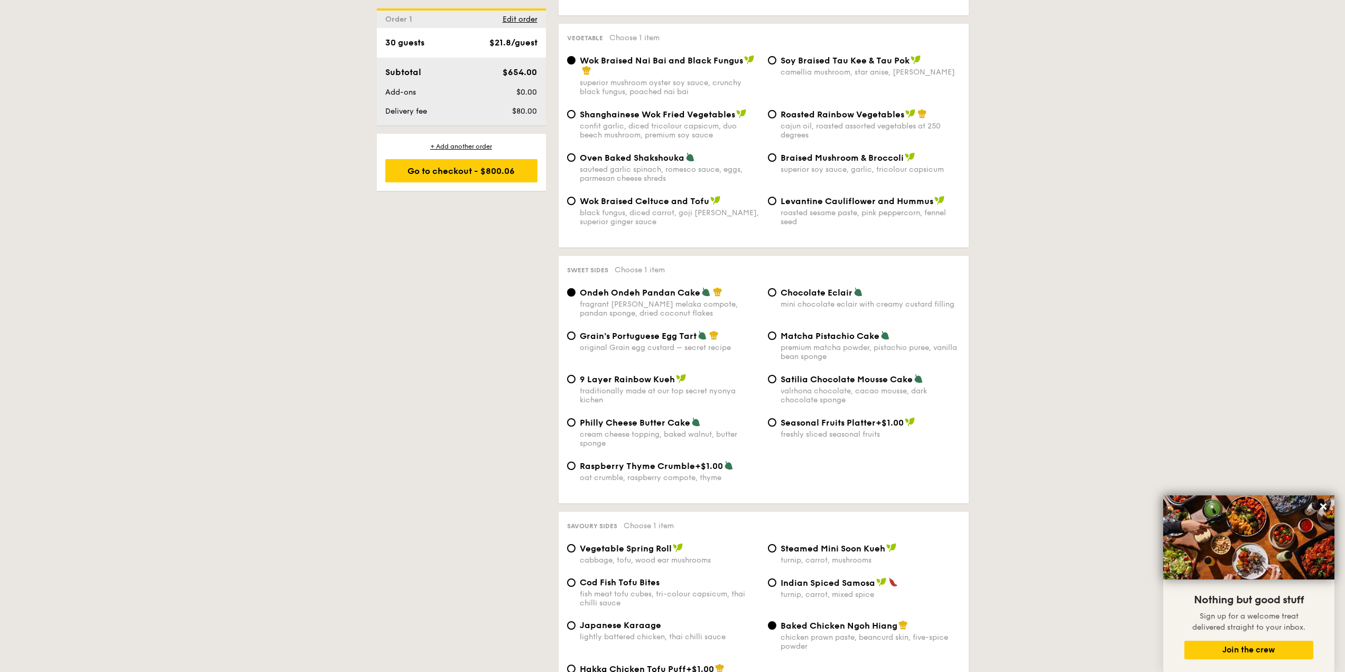
scroll to position [1374, 0]
click at [573, 330] on input "Grain's Portuguese Egg Tart original Grain egg custard – secret recipe" at bounding box center [571, 334] width 8 height 8
radio input "true"
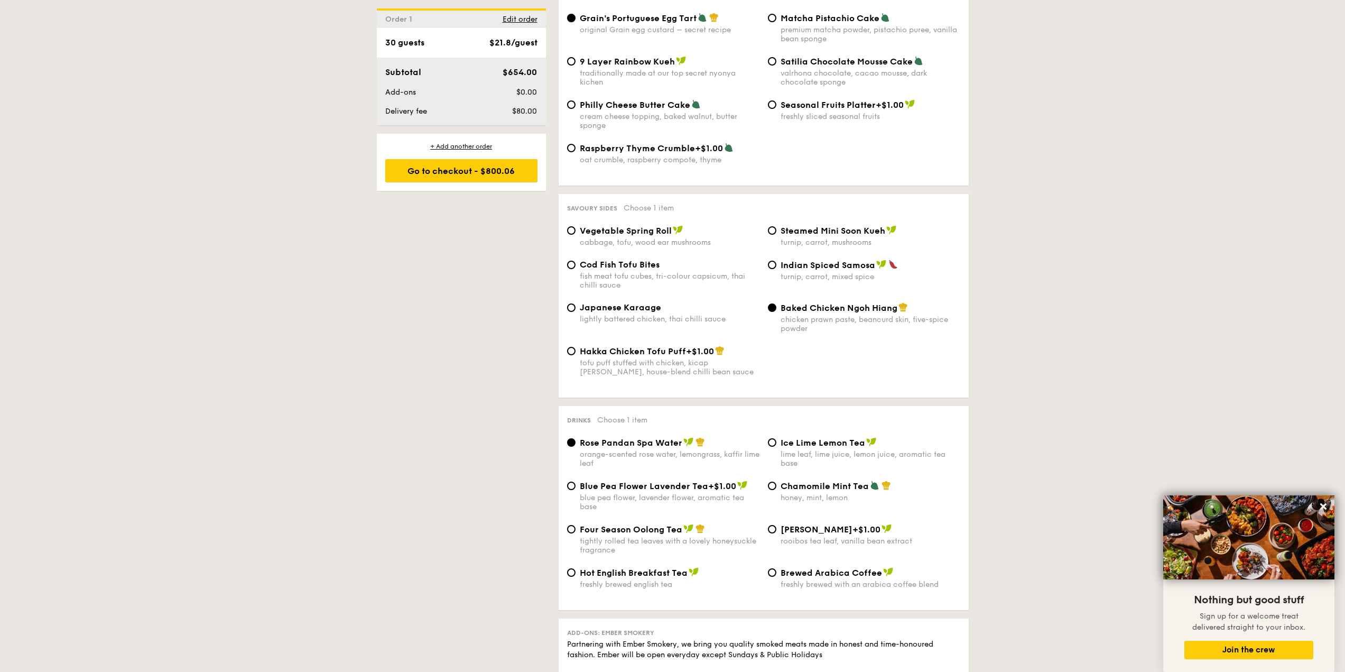
scroll to position [1692, 0]
click at [629, 258] on div "Cod Fish Tofu Bites fish meat tofu cubes, tri-colour capsicum, thai chilli sauce" at bounding box center [670, 273] width 180 height 30
click at [576, 260] on input "Cod Fish Tofu Bites fish meat tofu cubes, tri-colour capsicum, thai chilli sauce" at bounding box center [571, 264] width 8 height 8
radio input "true"
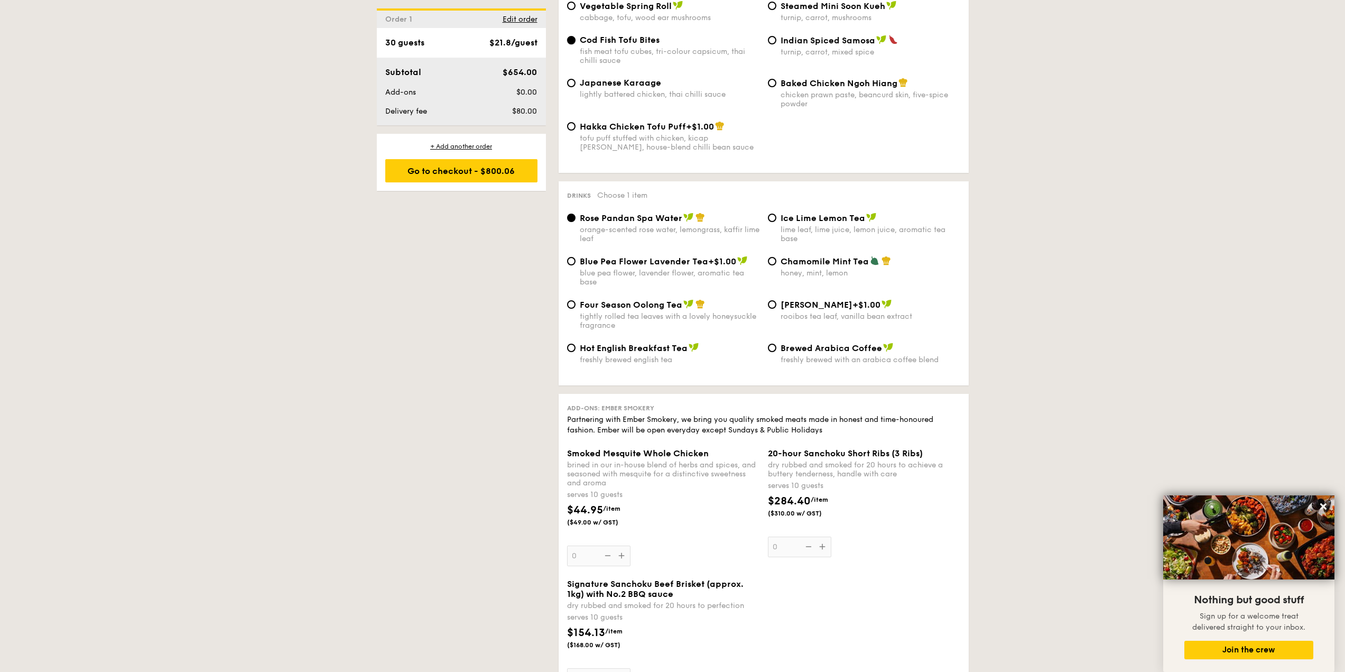
scroll to position [1956, 0]
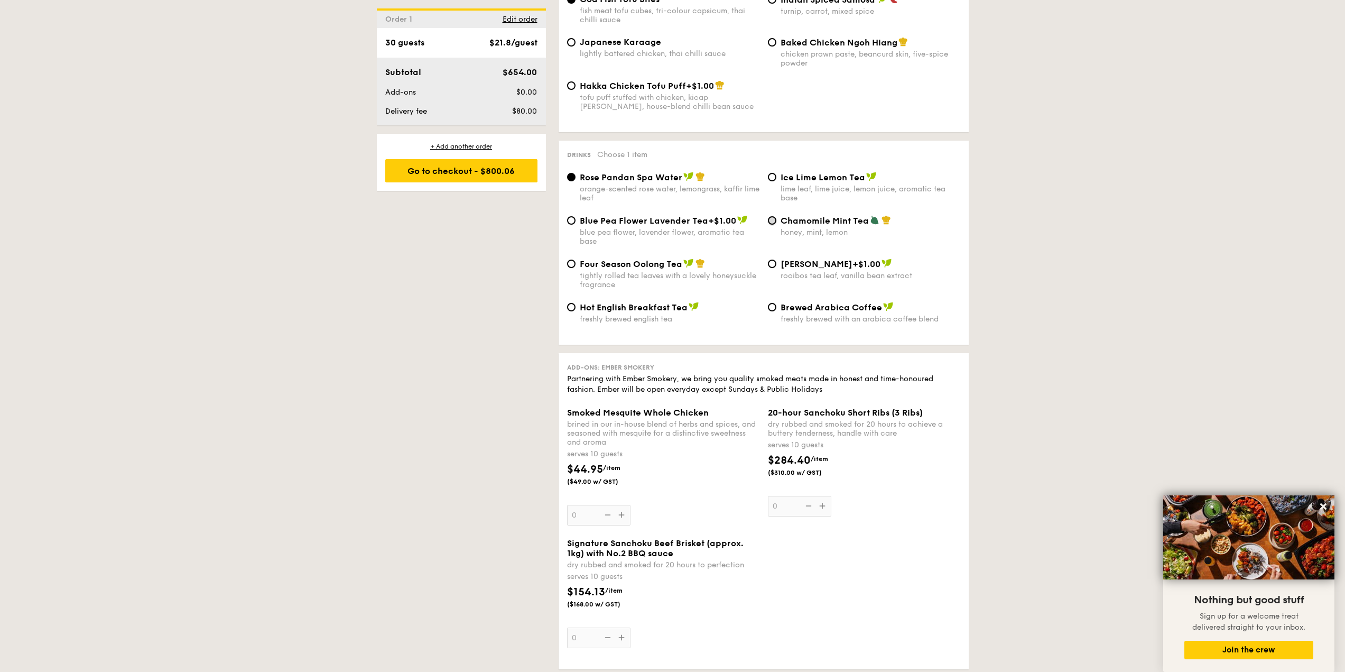
click at [775, 216] on input "Chamomile Mint Tea honey, mint, lemon" at bounding box center [772, 220] width 8 height 8
radio input "true"
click at [651, 259] on span "Four Season Oolong Tea" at bounding box center [631, 264] width 103 height 10
click at [576, 260] on input "Four Season Oolong Tea tightly rolled tea leaves with a lovely honeysuckle frag…" at bounding box center [571, 264] width 8 height 8
radio input "true"
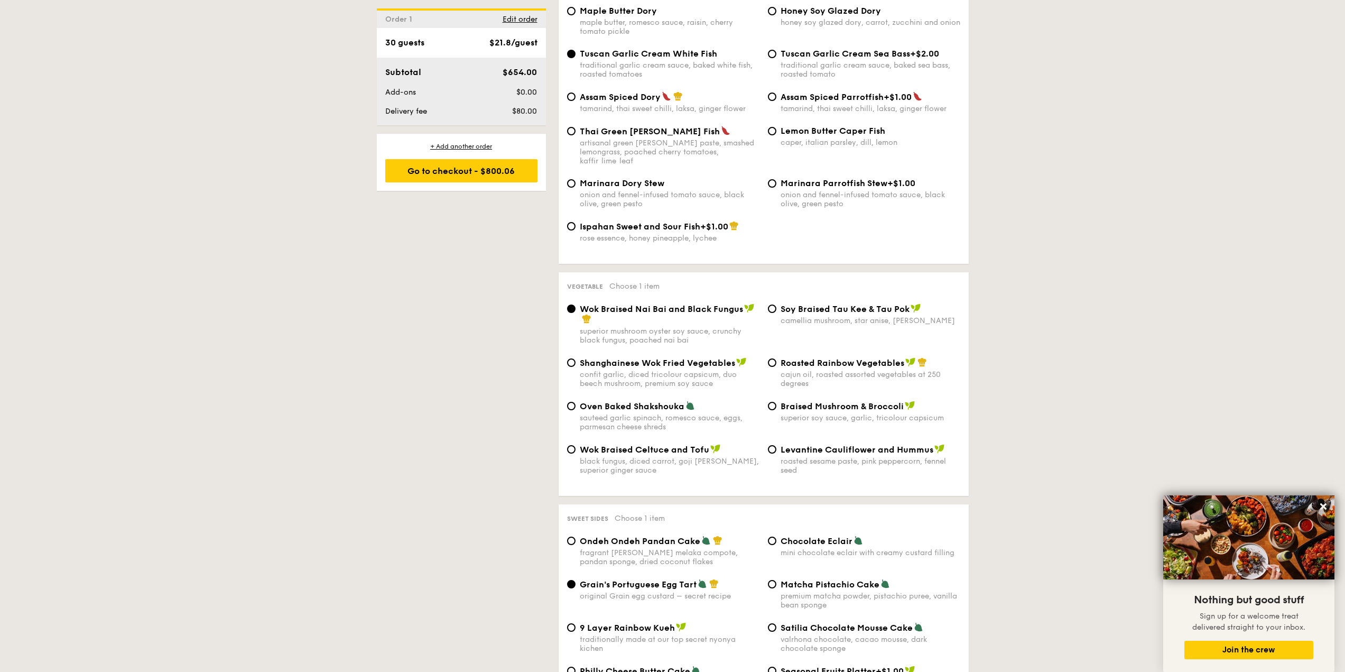
scroll to position [1057, 0]
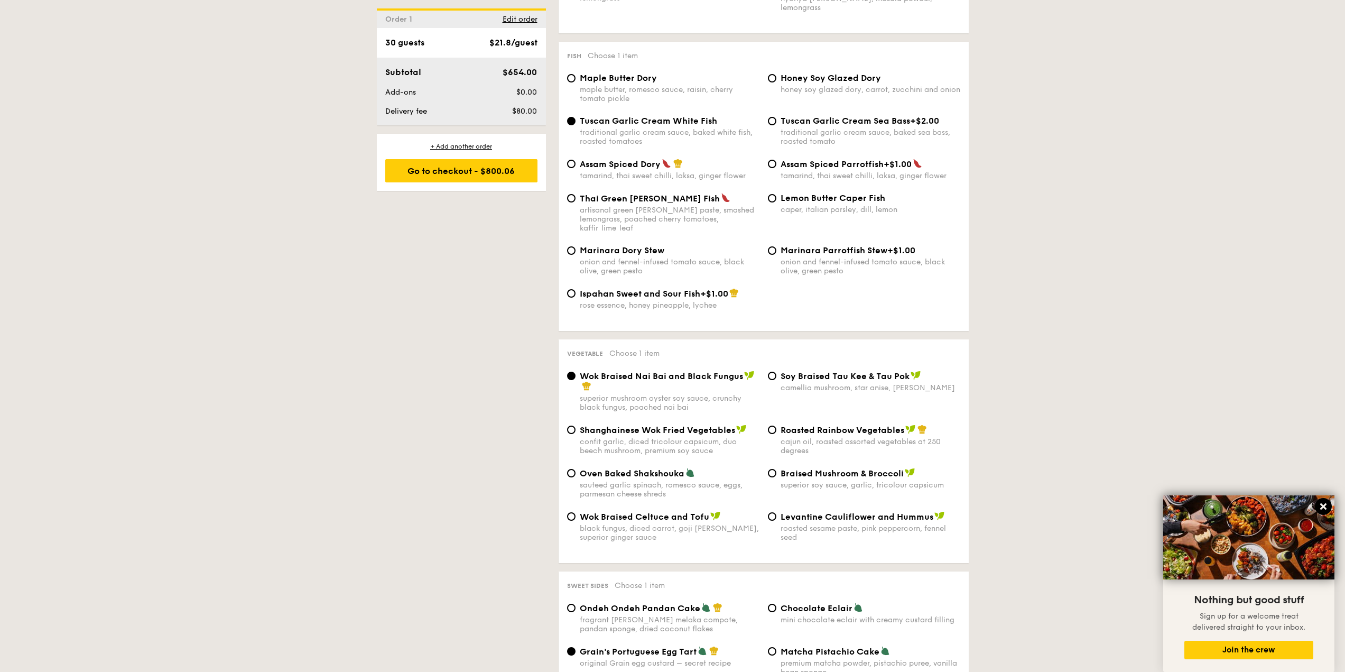
click at [1328, 508] on button at bounding box center [1323, 506] width 17 height 17
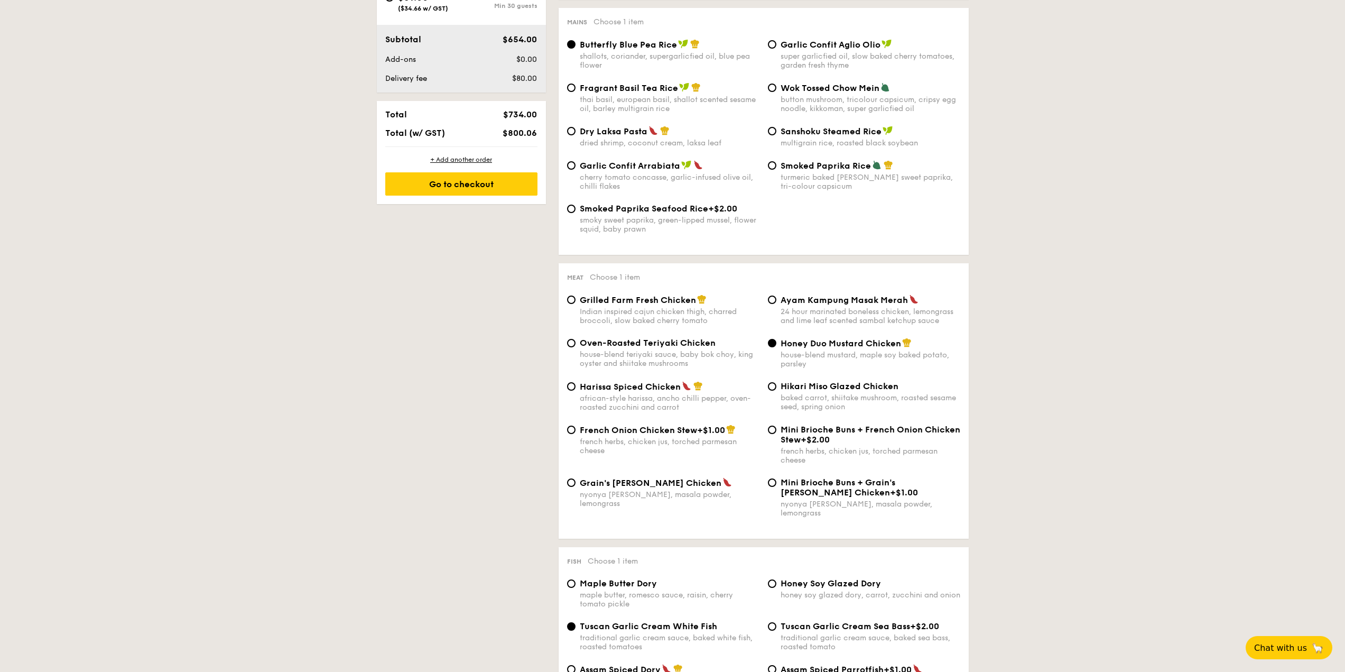
scroll to position [581, 0]
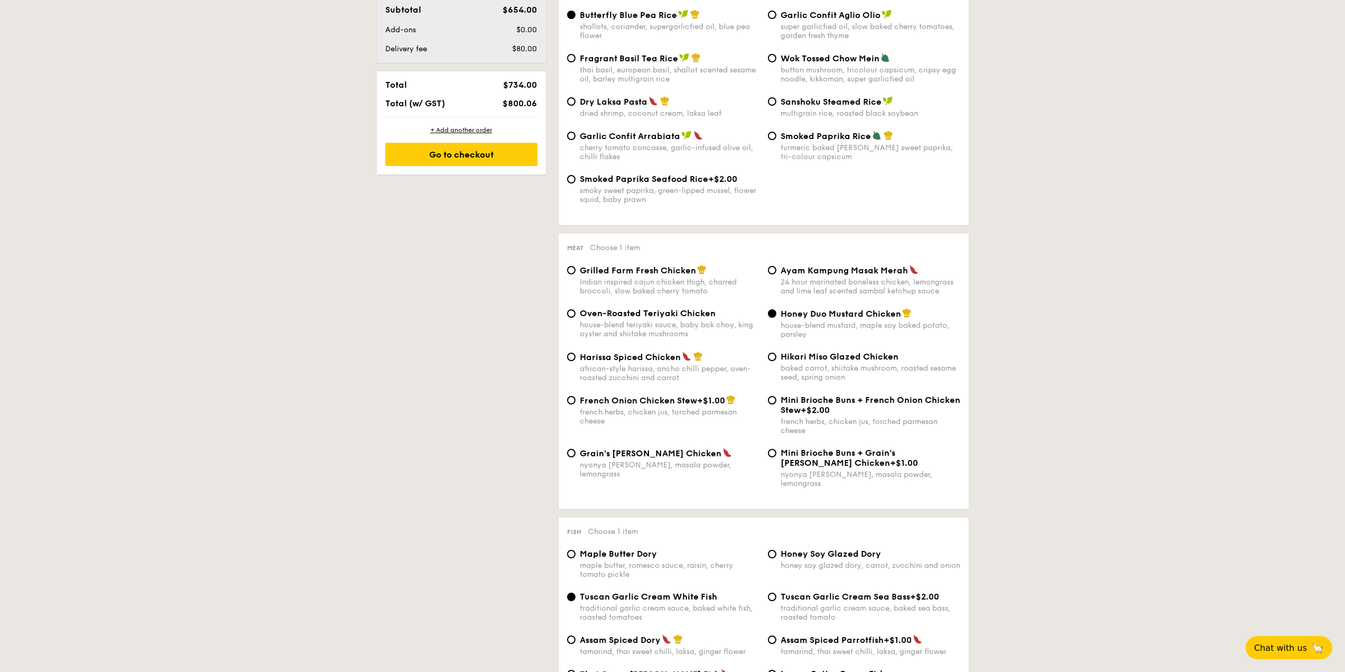
click at [585, 315] on span "Oven-Roasted Teriyaki Chicken" at bounding box center [648, 313] width 136 height 10
click at [576, 315] on input "Oven-Roasted Teriyaki Chicken house-blend teriyaki sauce, baby bok choy, king o…" at bounding box center [571, 313] width 8 height 8
radio input "true"
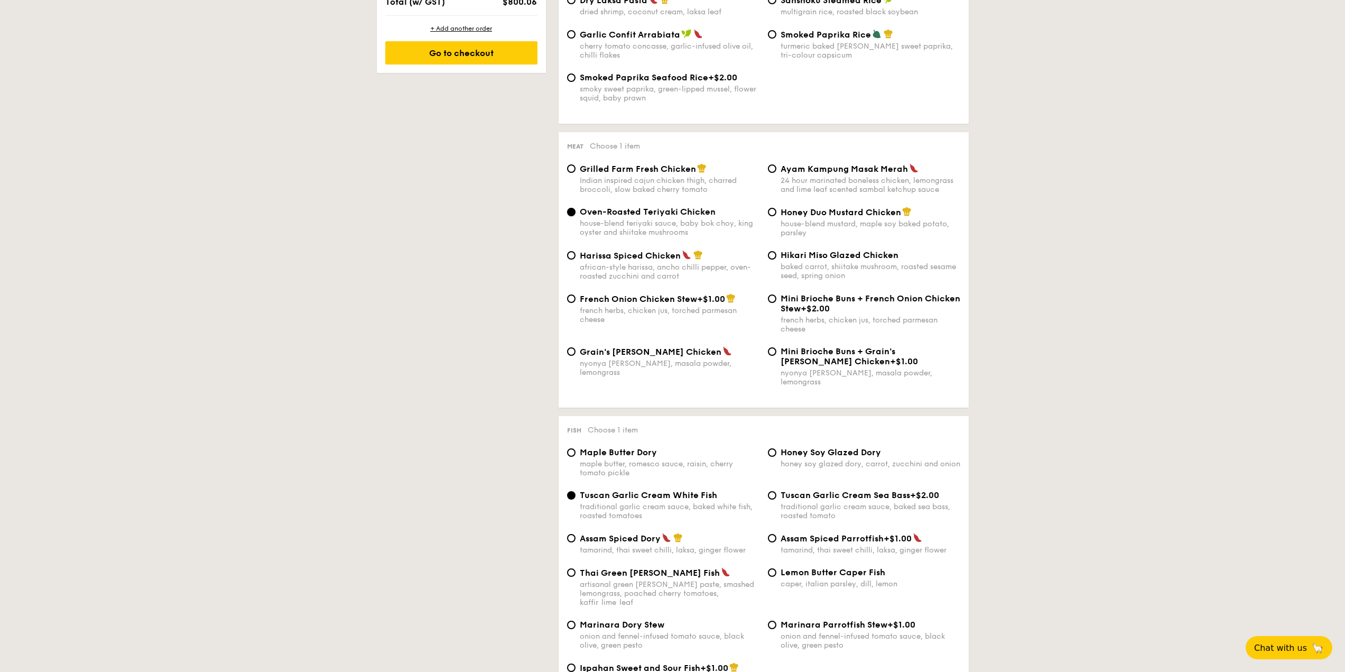
scroll to position [634, 0]
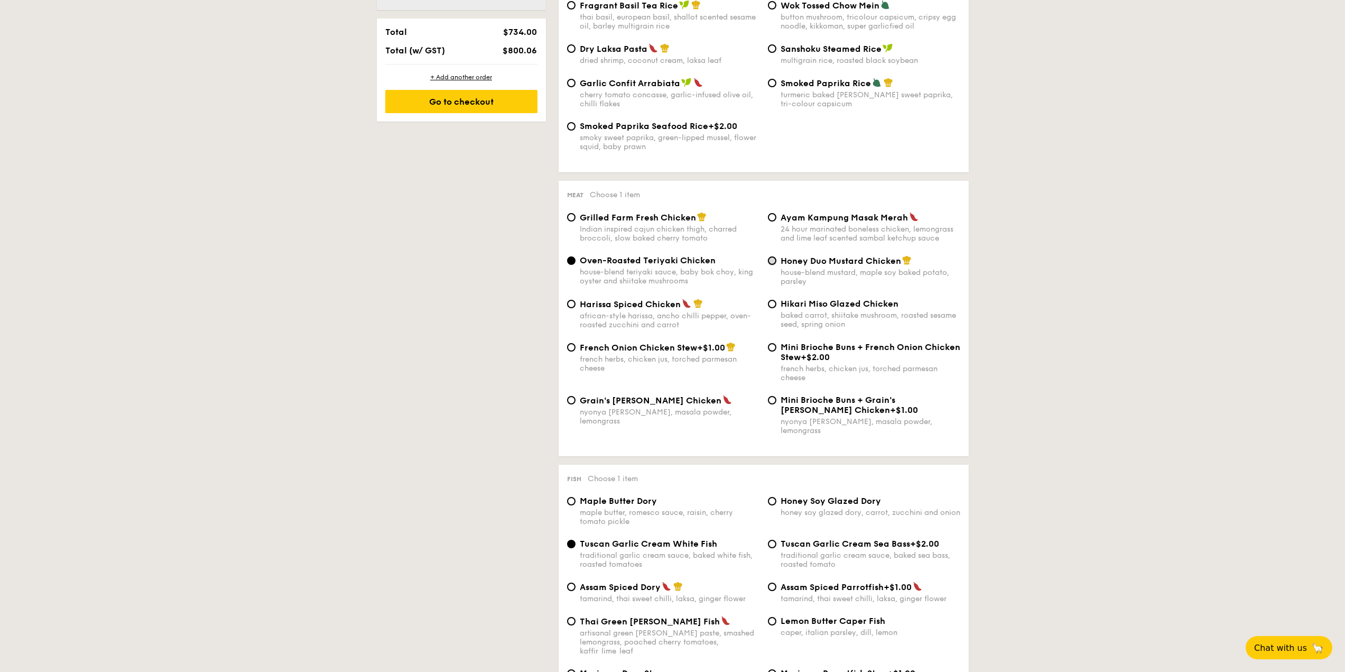
click at [773, 260] on input "Honey Duo Mustard Chicken house-blend mustard, maple soy baked potato, parsley" at bounding box center [772, 260] width 8 height 8
radio input "true"
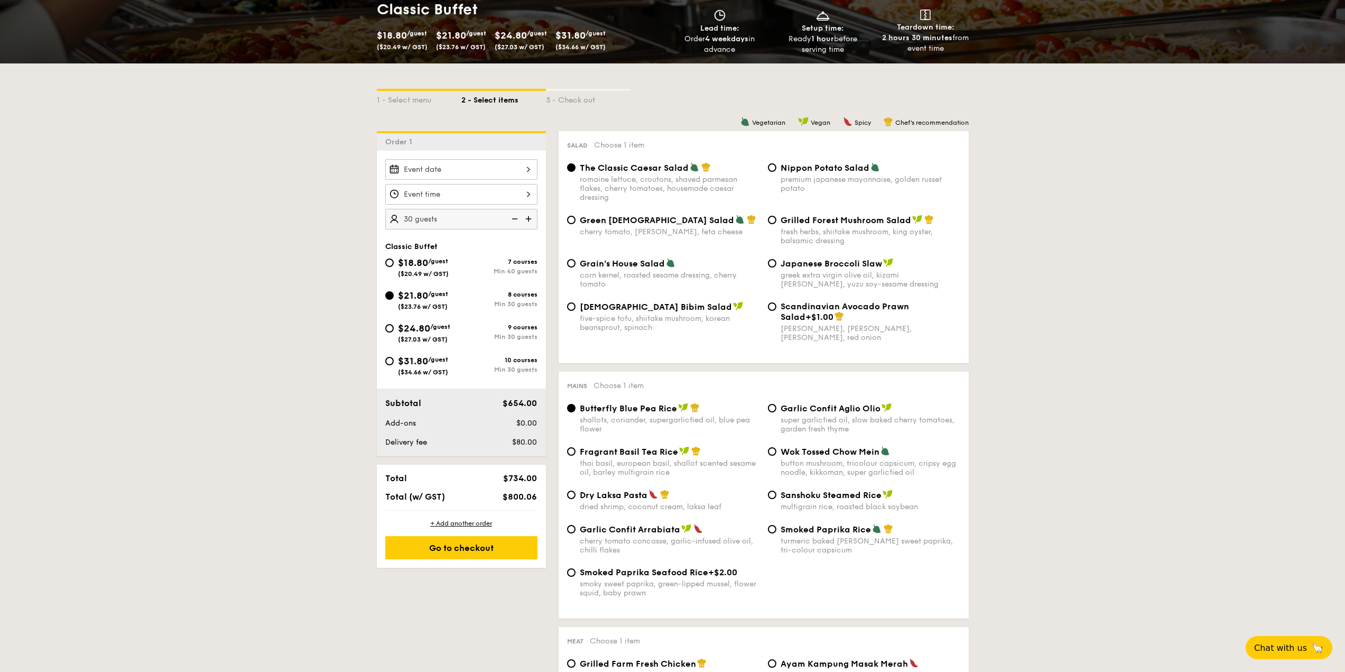
scroll to position [176, 0]
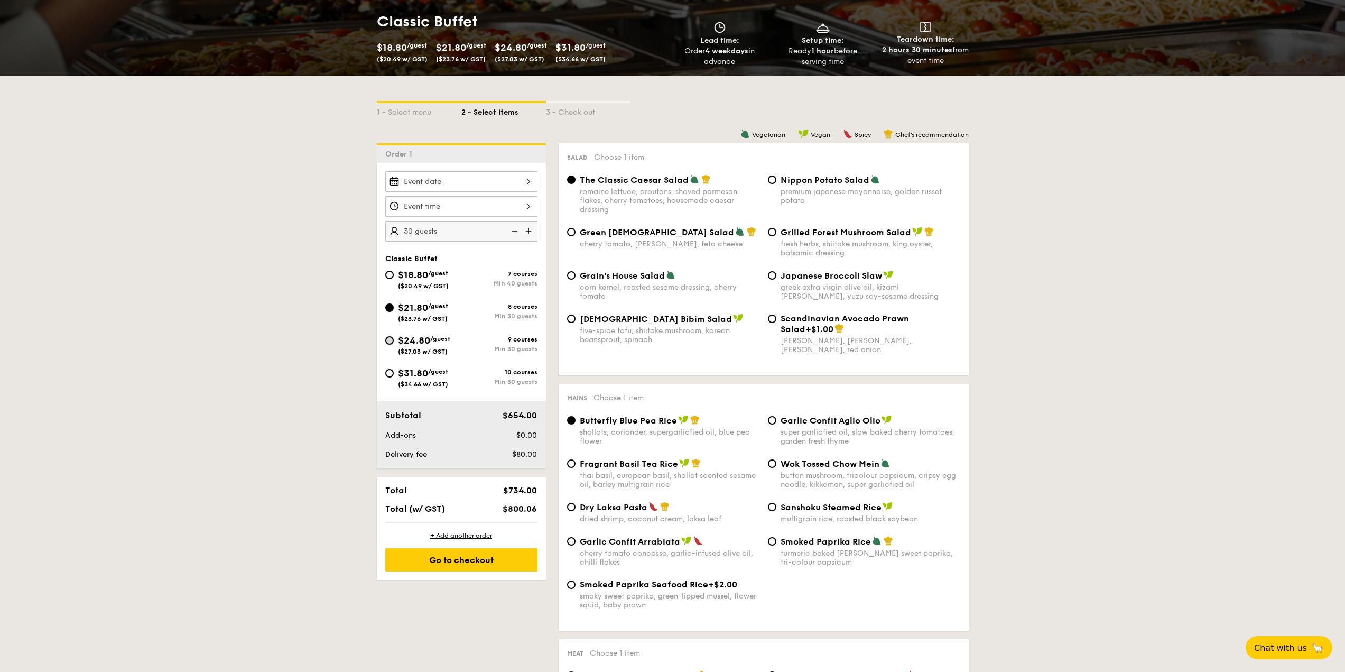
click at [387, 344] on input "$24.80 /guest ($27.03 w/ GST) 9 courses Min 30 guests" at bounding box center [389, 340] width 8 height 8
radio input "true"
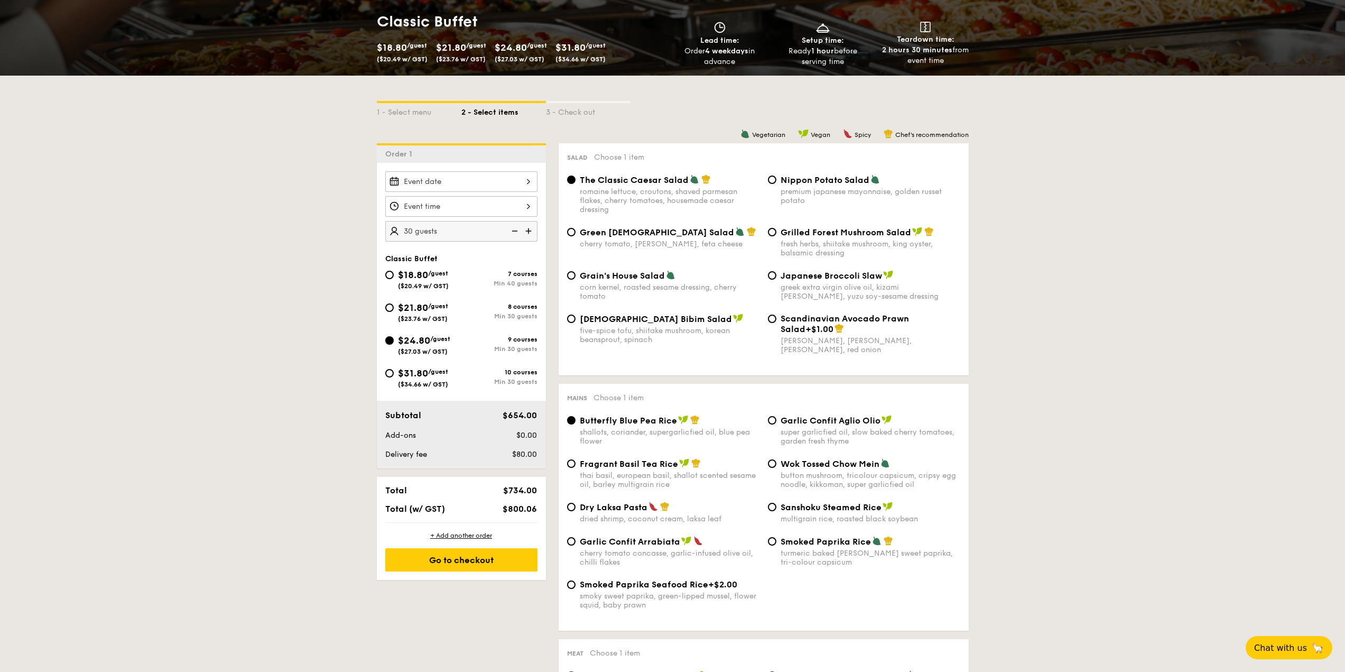
radio input "true"
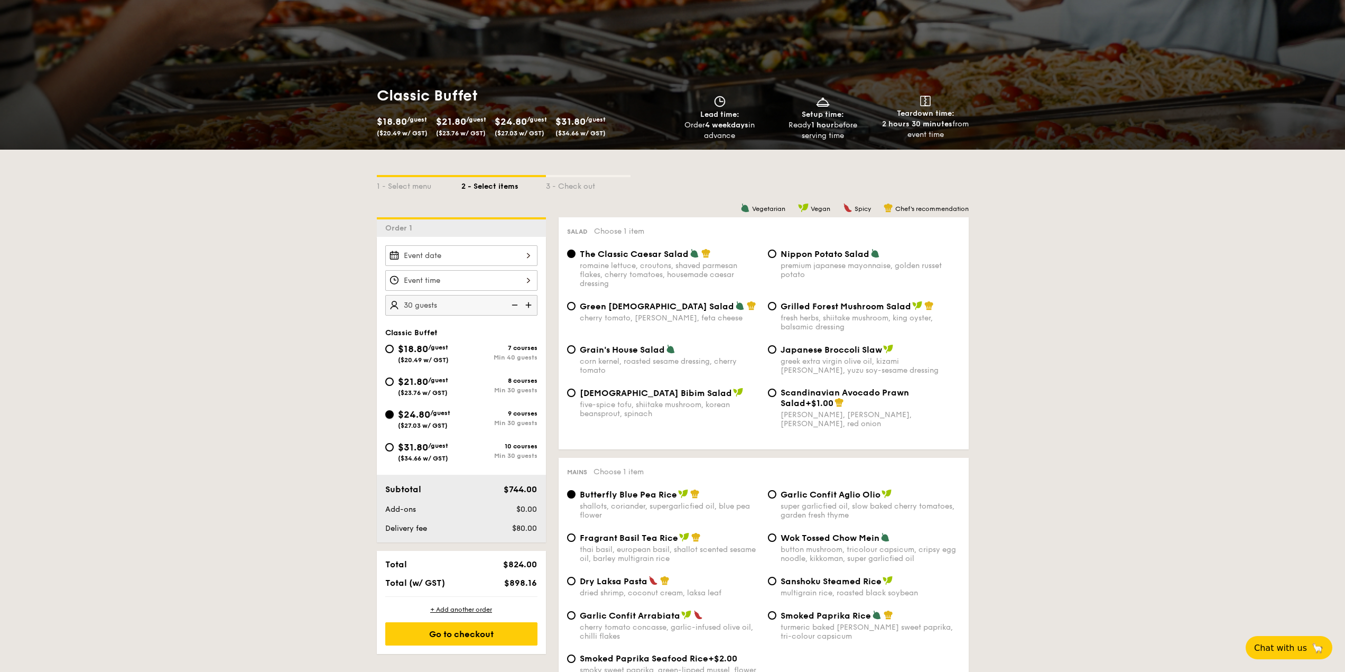
scroll to position [70, 0]
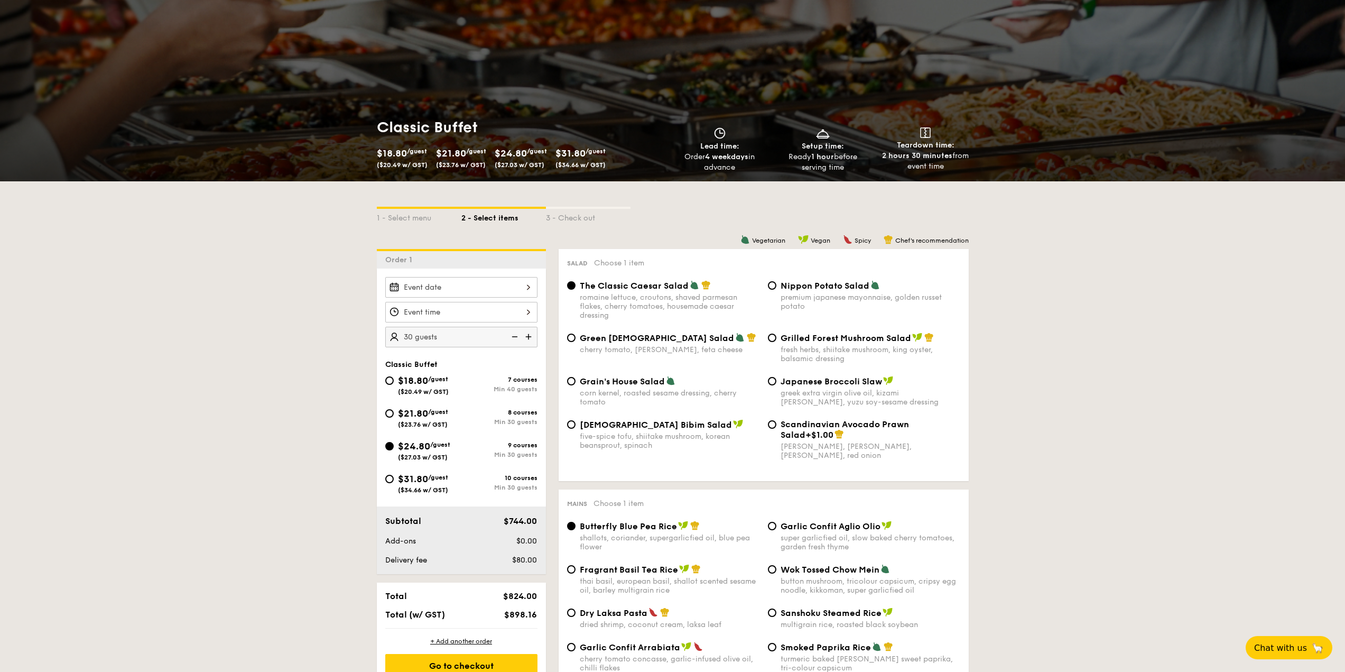
click at [405, 417] on span "$21.80" at bounding box center [413, 414] width 30 height 12
click at [394, 417] on input "$21.80 /guest ($23.76 w/ GST) 8 courses Min 30 guests" at bounding box center [389, 413] width 8 height 8
radio input "true"
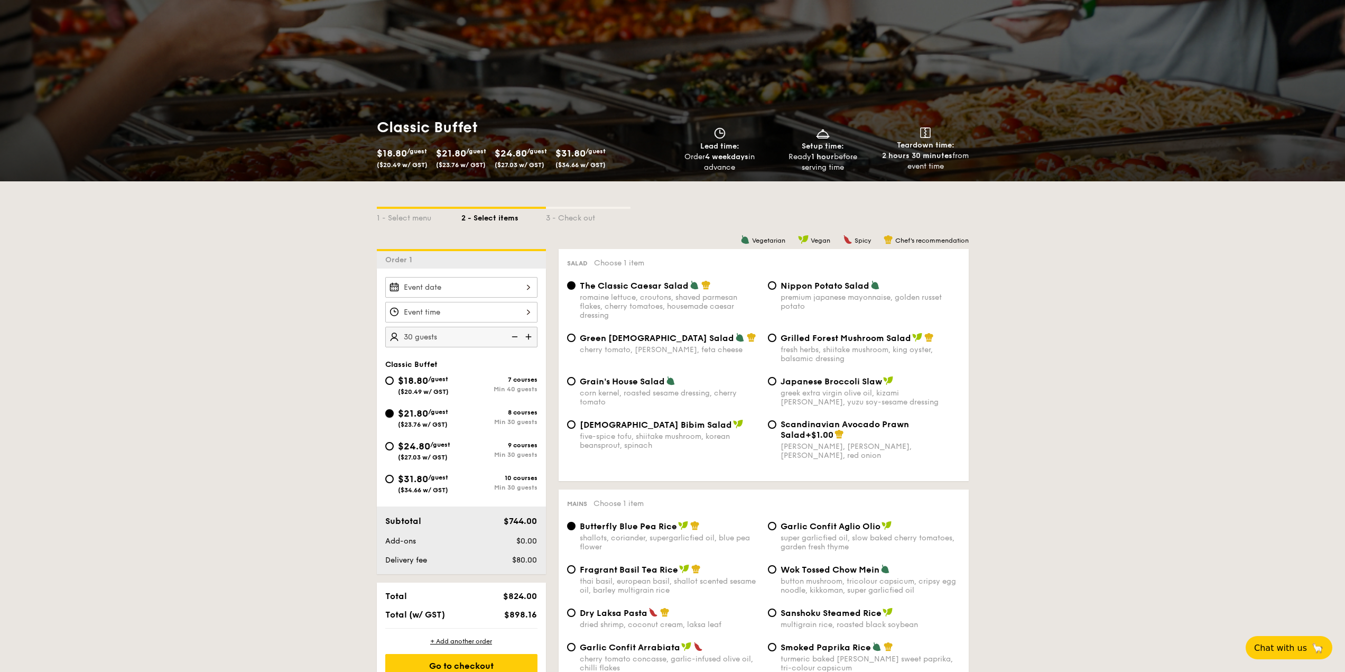
radio input "true"
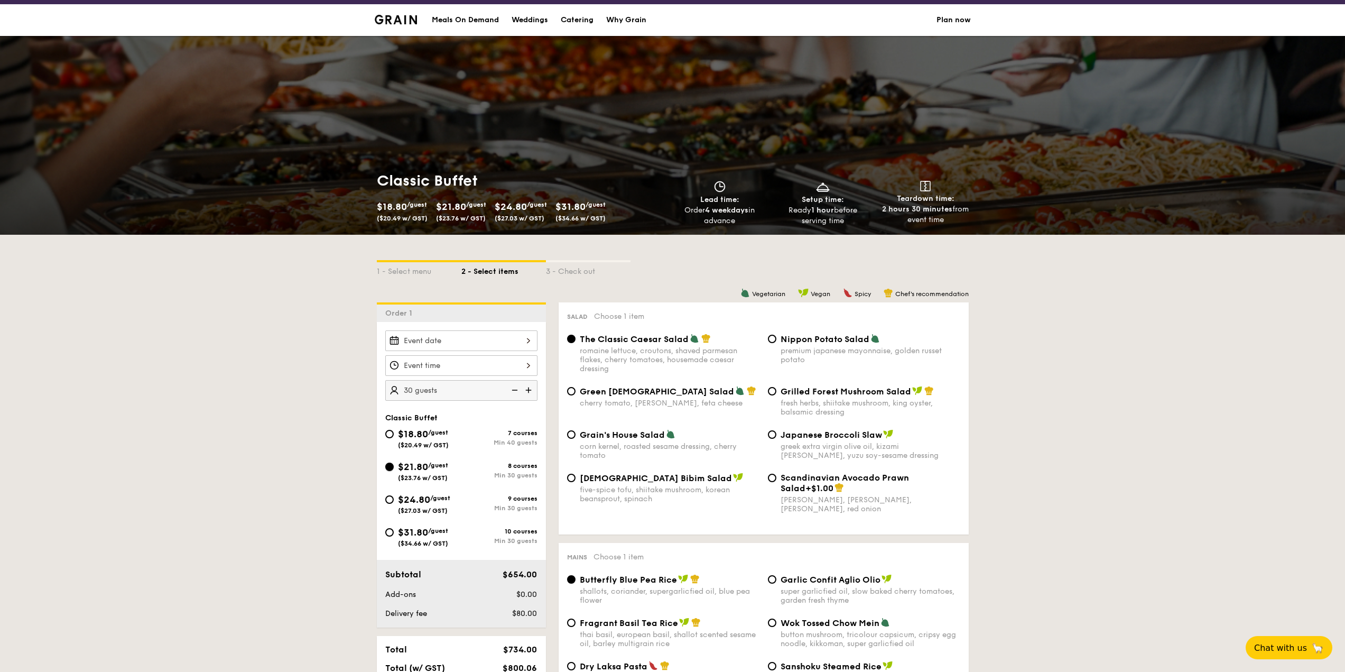
scroll to position [0, 0]
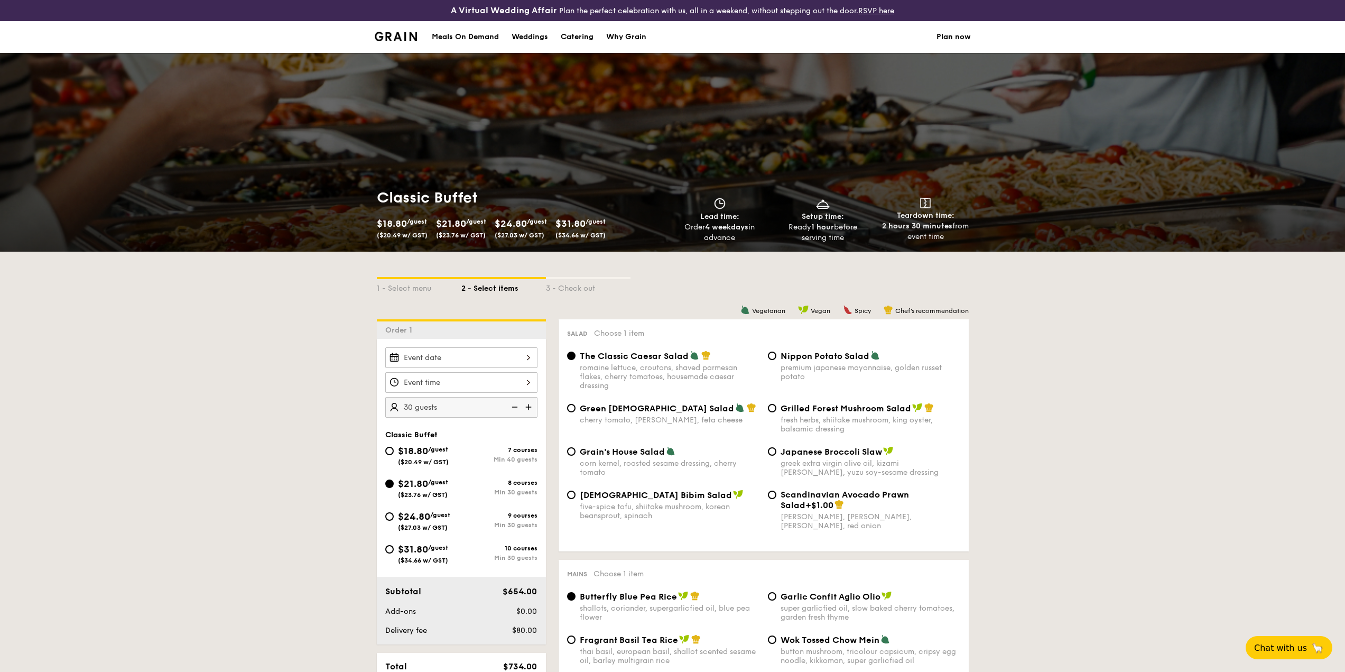
click at [583, 34] on div "Catering" at bounding box center [577, 37] width 33 height 32
select select
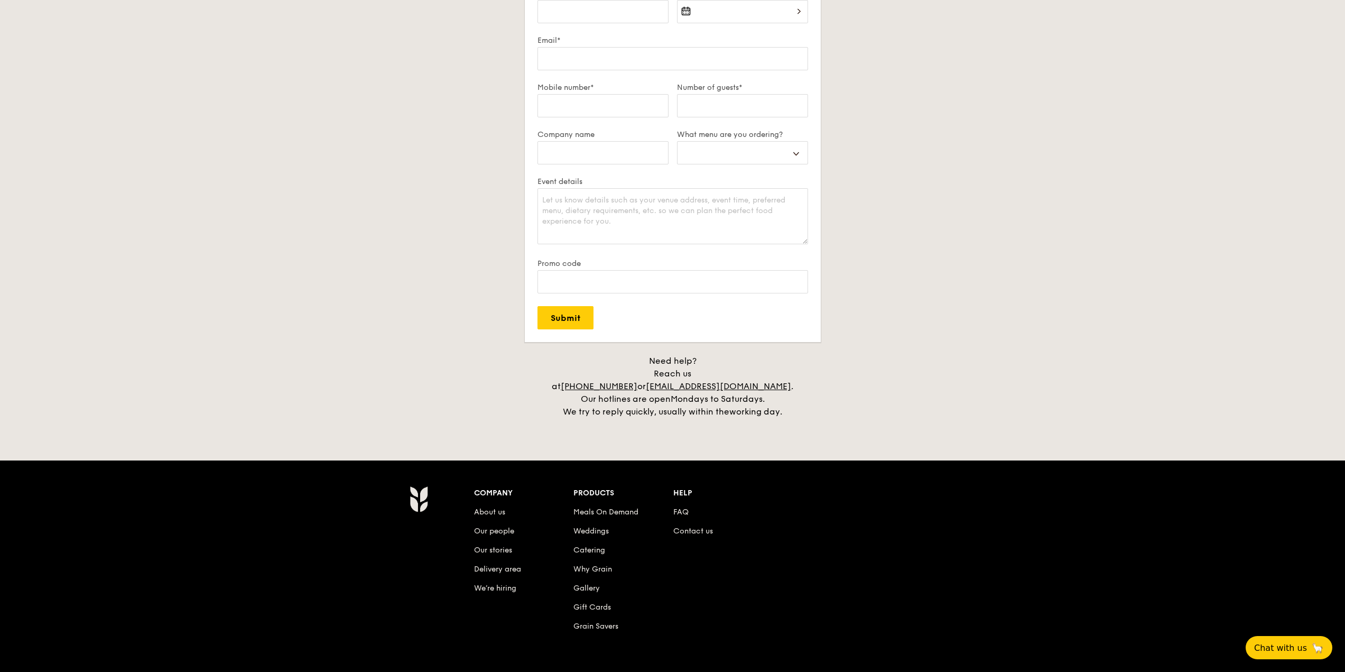
scroll to position [1903, 0]
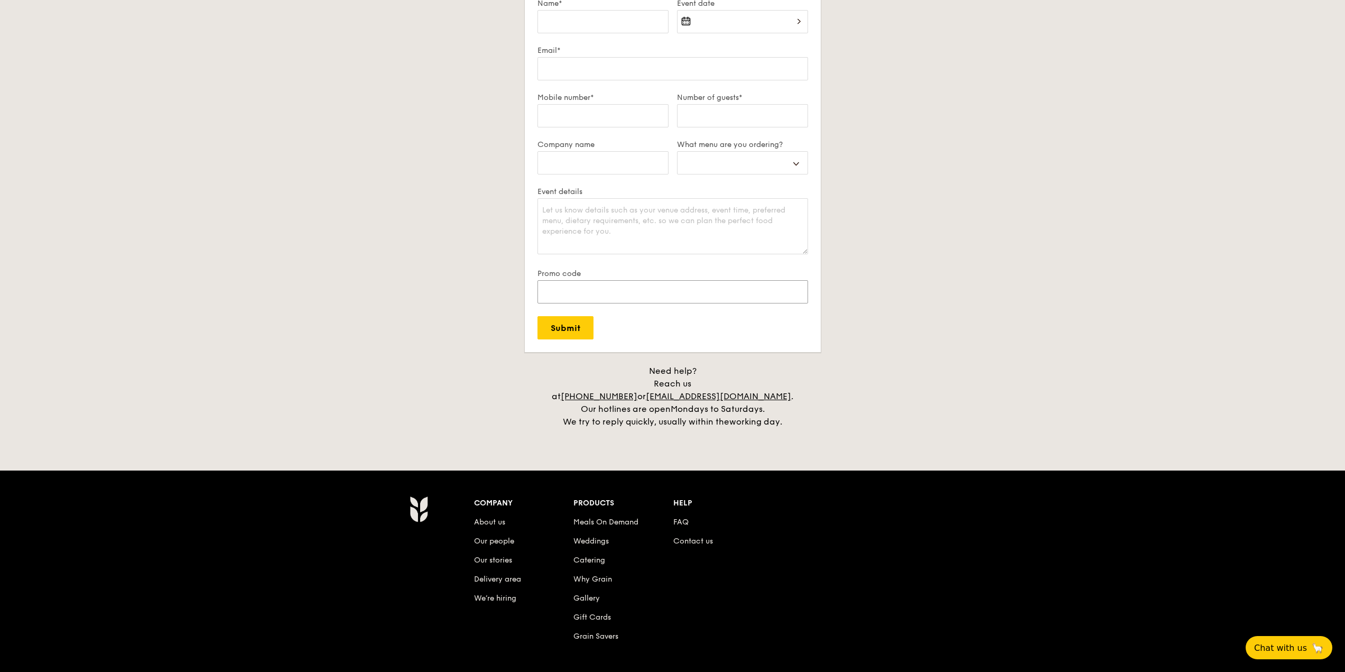
click at [598, 291] on input "Promo code" at bounding box center [673, 291] width 271 height 23
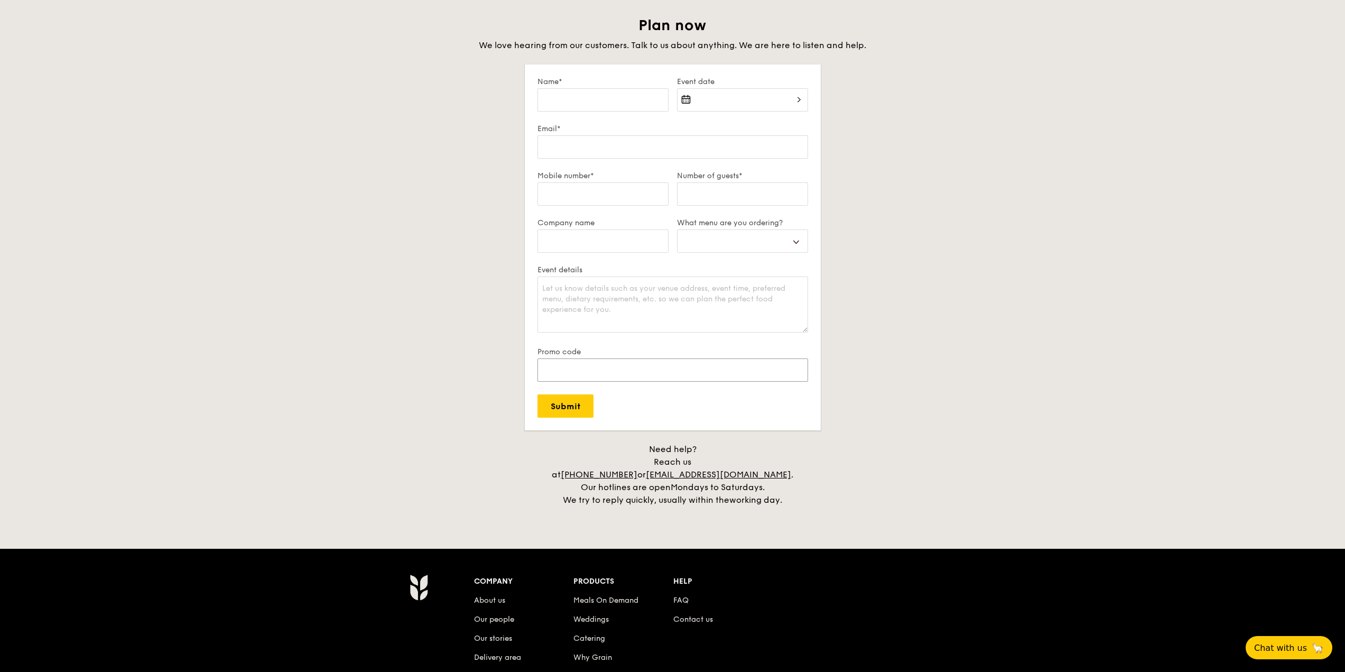
scroll to position [1797, 0]
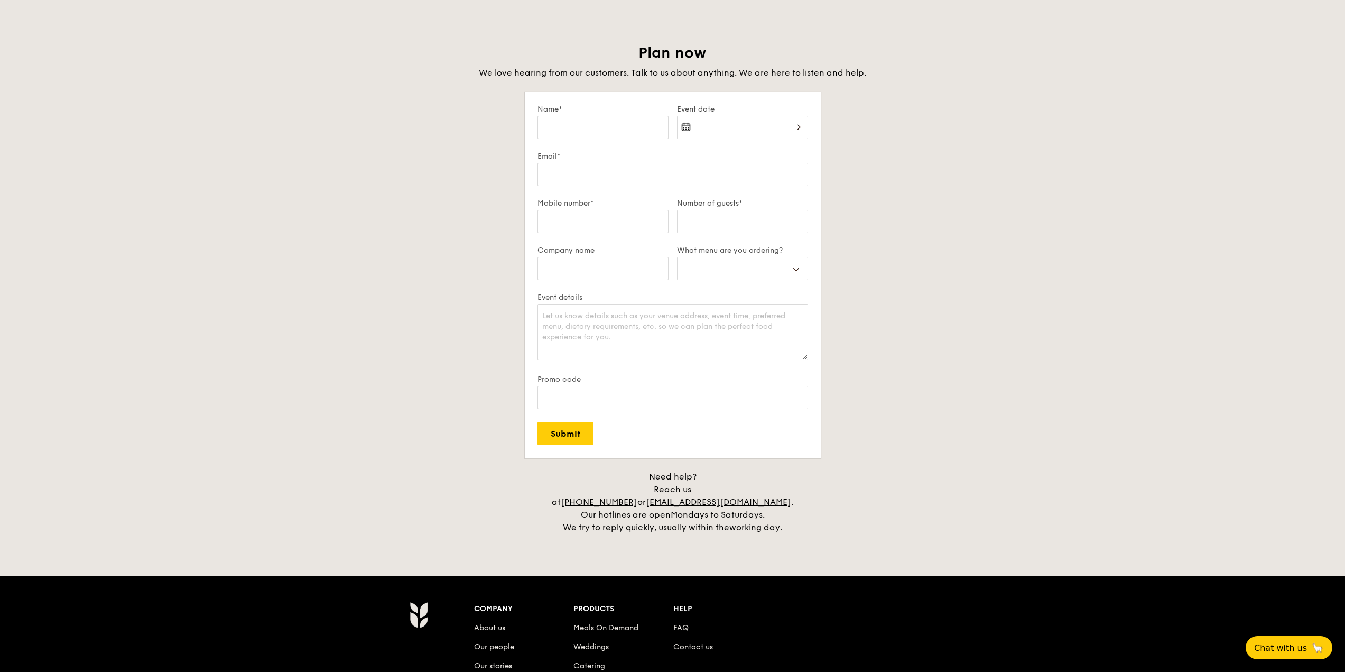
click at [707, 279] on div "Buffet Mini Buffet High Tea Canapés Meal Boxes Wedding" at bounding box center [742, 275] width 131 height 36
click at [716, 269] on select "Buffet Mini Buffet High Tea Canapés Meal Boxes Wedding" at bounding box center [742, 268] width 131 height 23
click at [703, 267] on select "Buffet Mini Buffet High Tea Canapés Meal Boxes Wedding" at bounding box center [742, 268] width 131 height 23
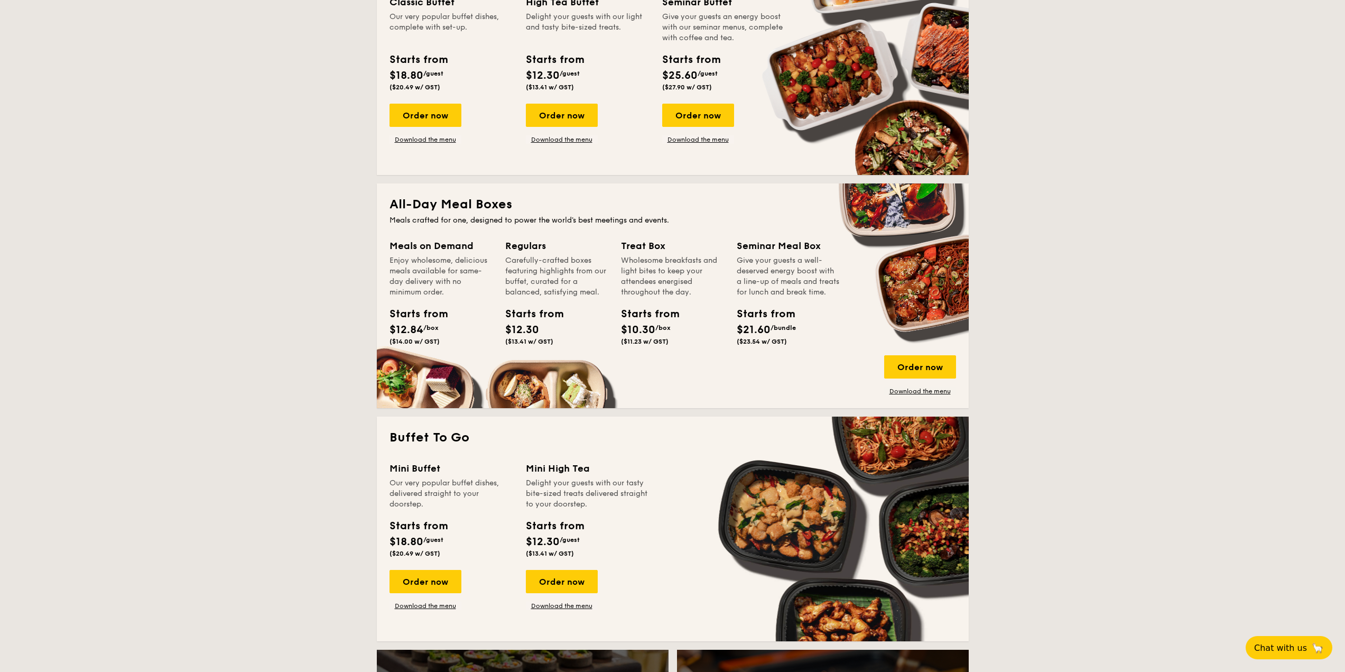
scroll to position [0, 0]
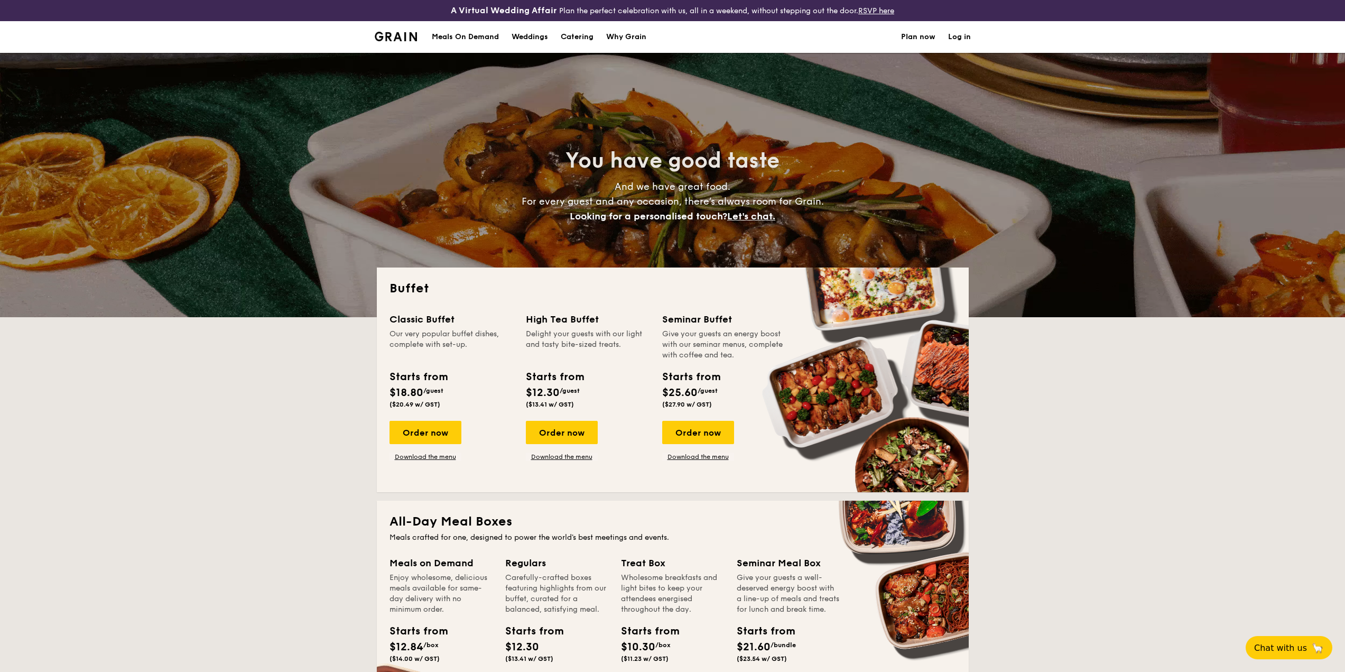
click at [401, 31] on li at bounding box center [400, 37] width 51 height 32
click at [395, 34] on img at bounding box center [396, 37] width 43 height 10
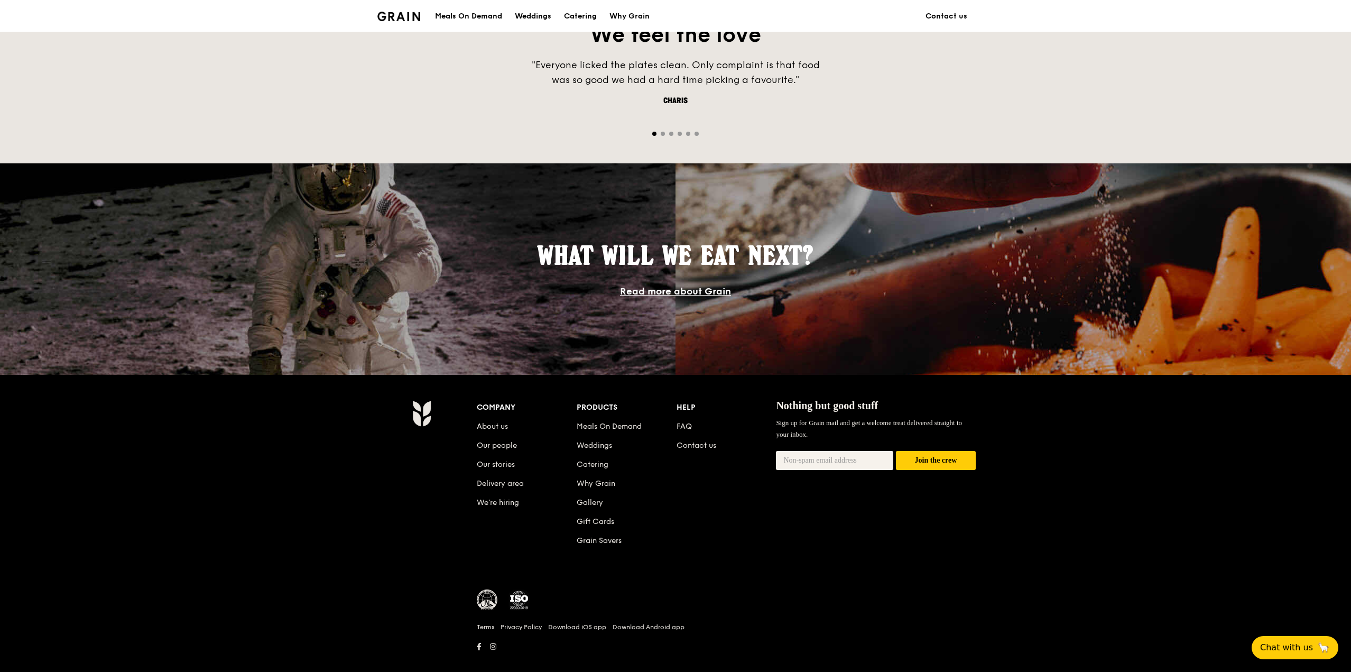
scroll to position [787, 0]
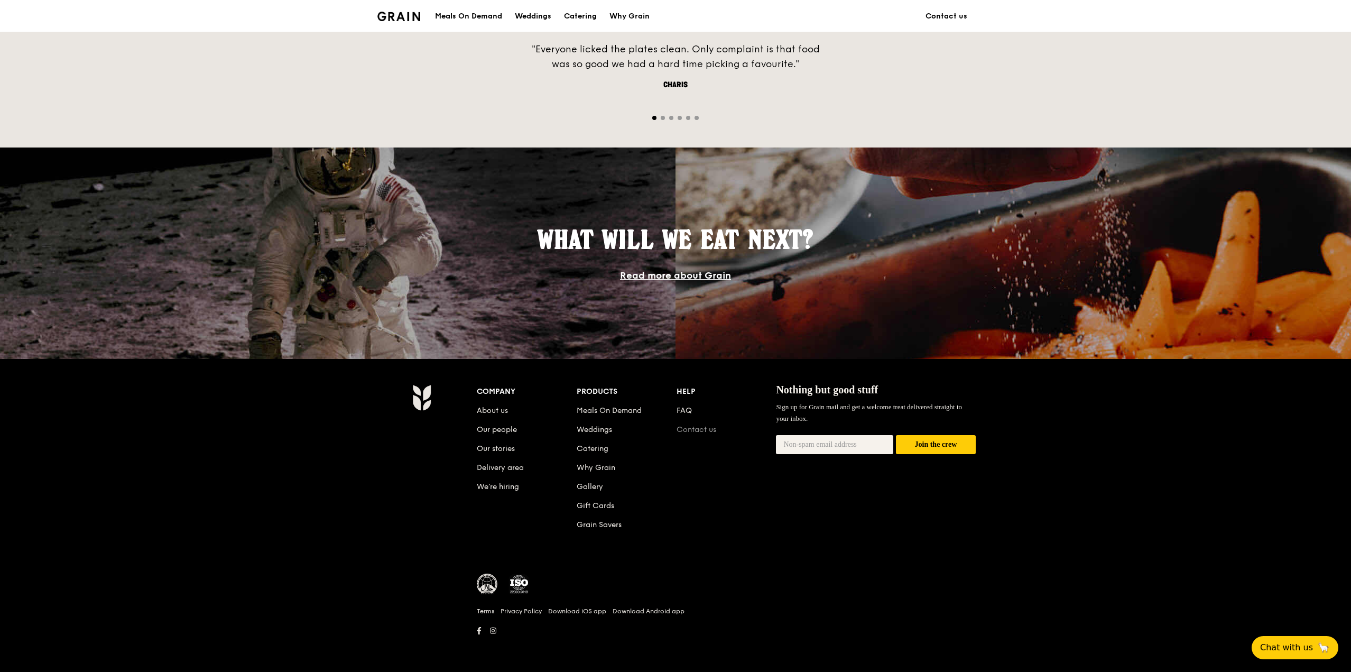
click at [698, 430] on link "Contact us" at bounding box center [697, 429] width 40 height 9
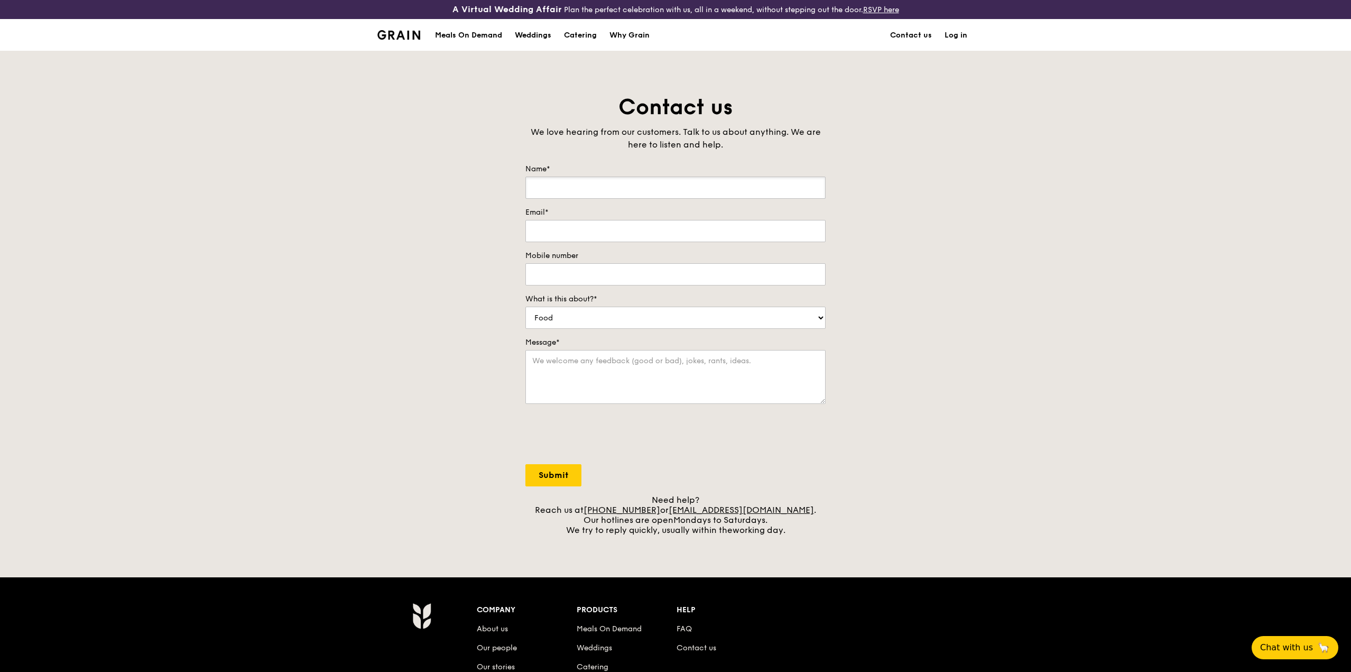
click at [630, 184] on input "Name*" at bounding box center [675, 188] width 300 height 22
click at [632, 330] on form "Name* Email* Mobile number What is this about?* Food Service Billing/Payment Ca…" at bounding box center [675, 325] width 300 height 322
click at [611, 324] on select "Food Service Billing/Payment Catering Others" at bounding box center [675, 318] width 300 height 22
select select "Catering"
click at [525, 307] on select "Food Service Billing/Payment Catering Others" at bounding box center [675, 318] width 300 height 22
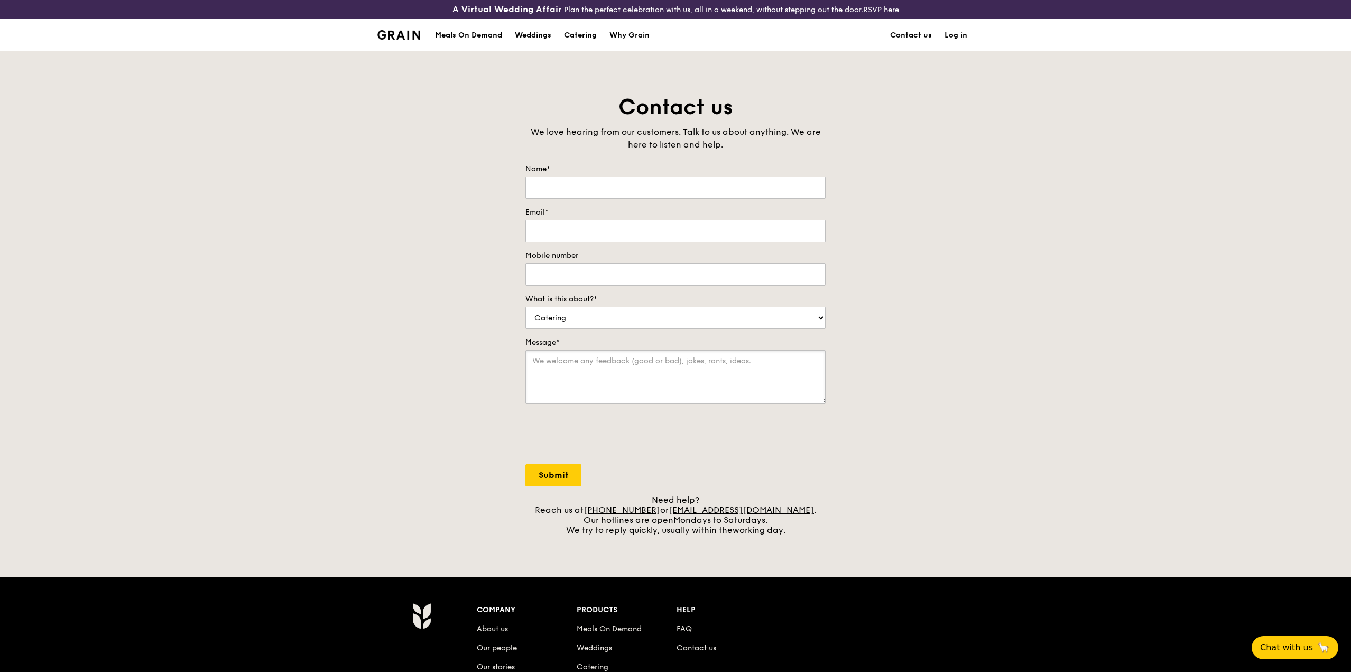
click at [614, 364] on textarea "Message*" at bounding box center [675, 377] width 300 height 54
click at [582, 187] on input "Name*" at bounding box center [675, 188] width 300 height 22
type input "L"
type input "Glenn Lai"
type input "even_though@hotmail.com"
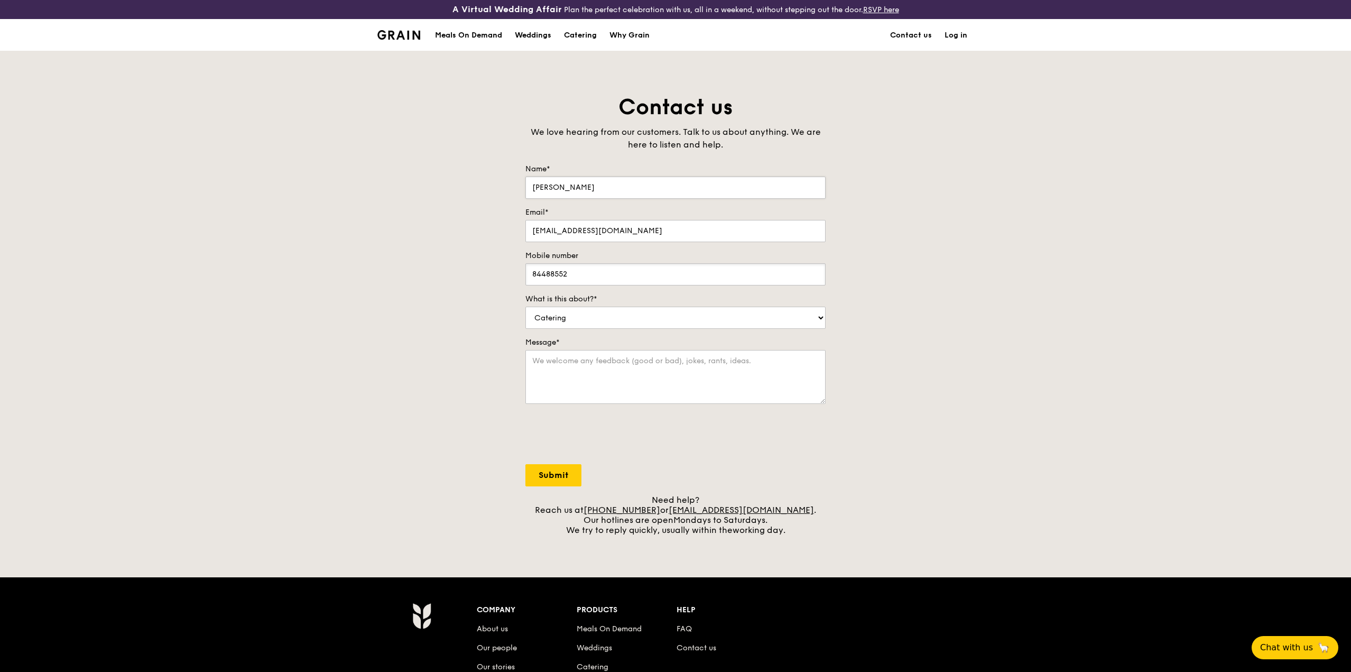
type input "84488552"
type textarea "Interested in finding out more about buffet ordering and whether there's any sp…"
click at [553, 481] on input "Submit" at bounding box center [553, 475] width 56 height 22
select select "Food"
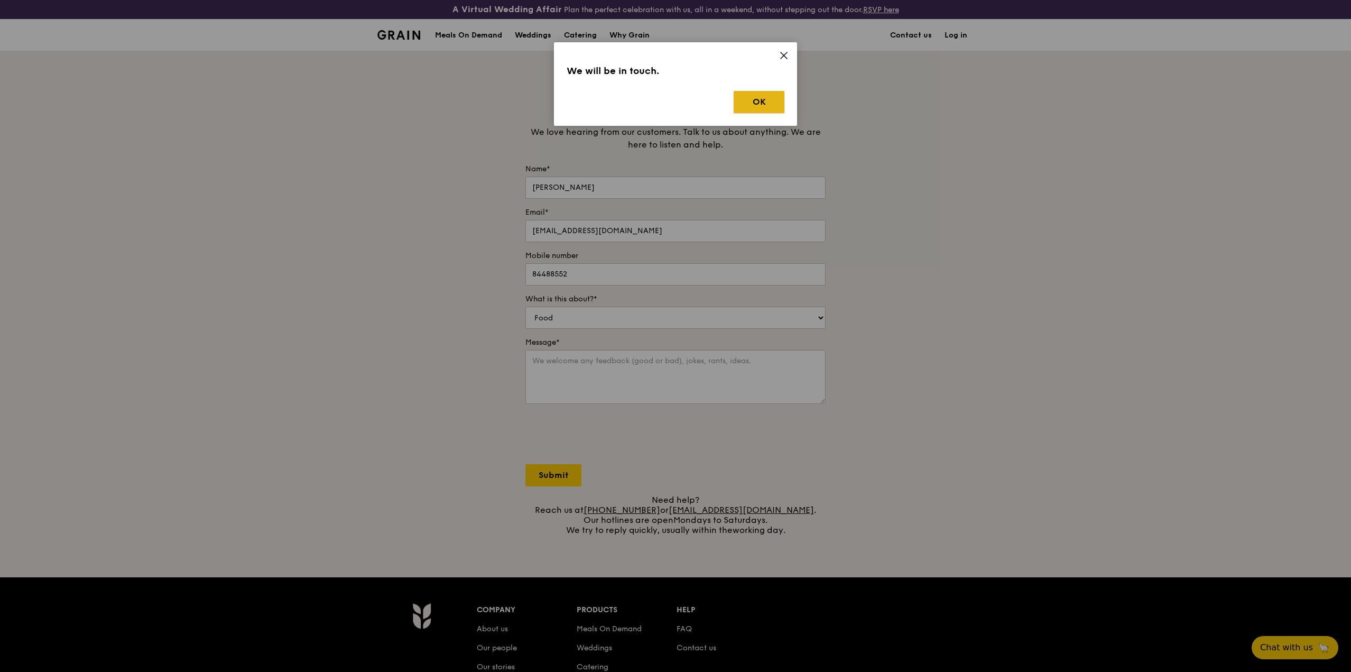
click at [768, 94] on button "OK" at bounding box center [759, 102] width 51 height 22
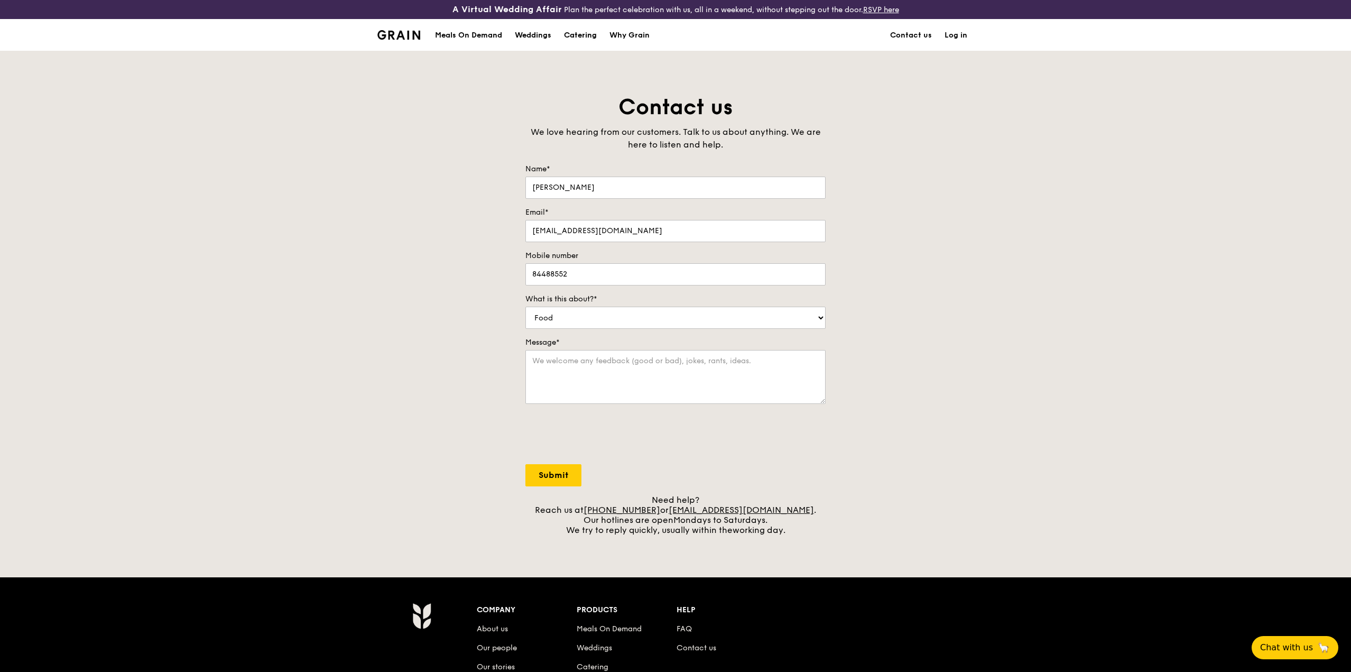
click at [581, 39] on div "Catering" at bounding box center [580, 36] width 33 height 32
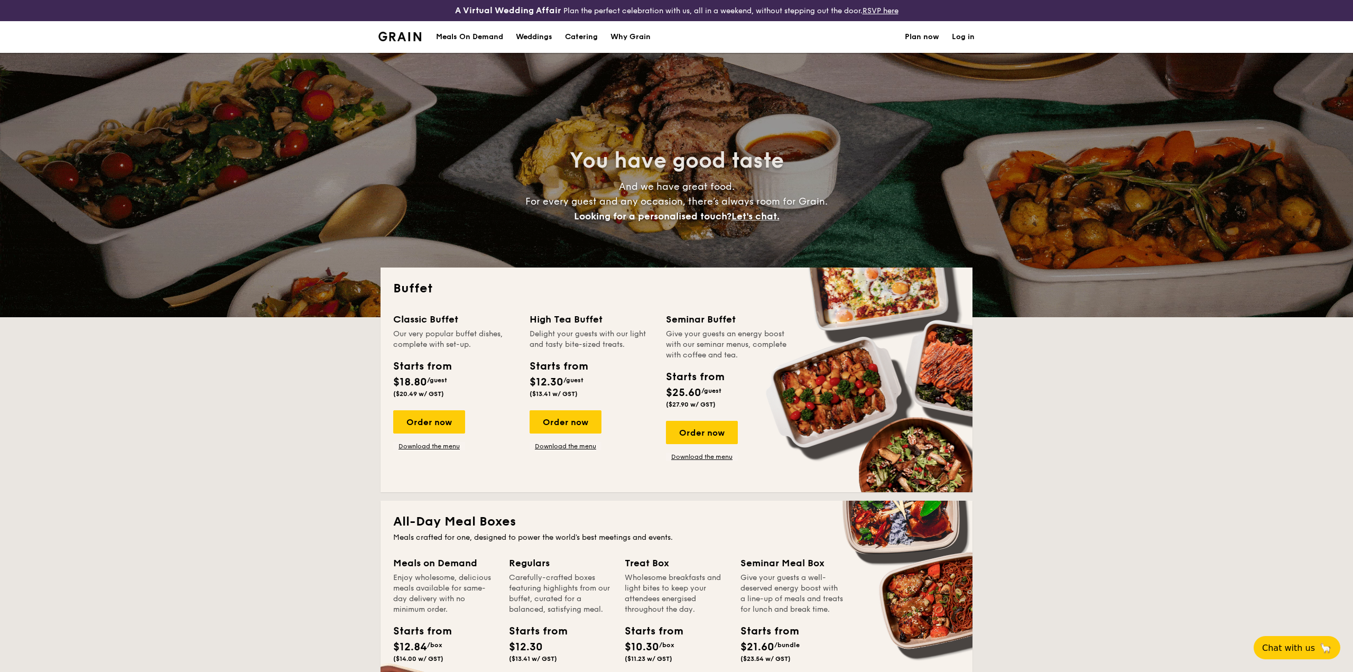
select select
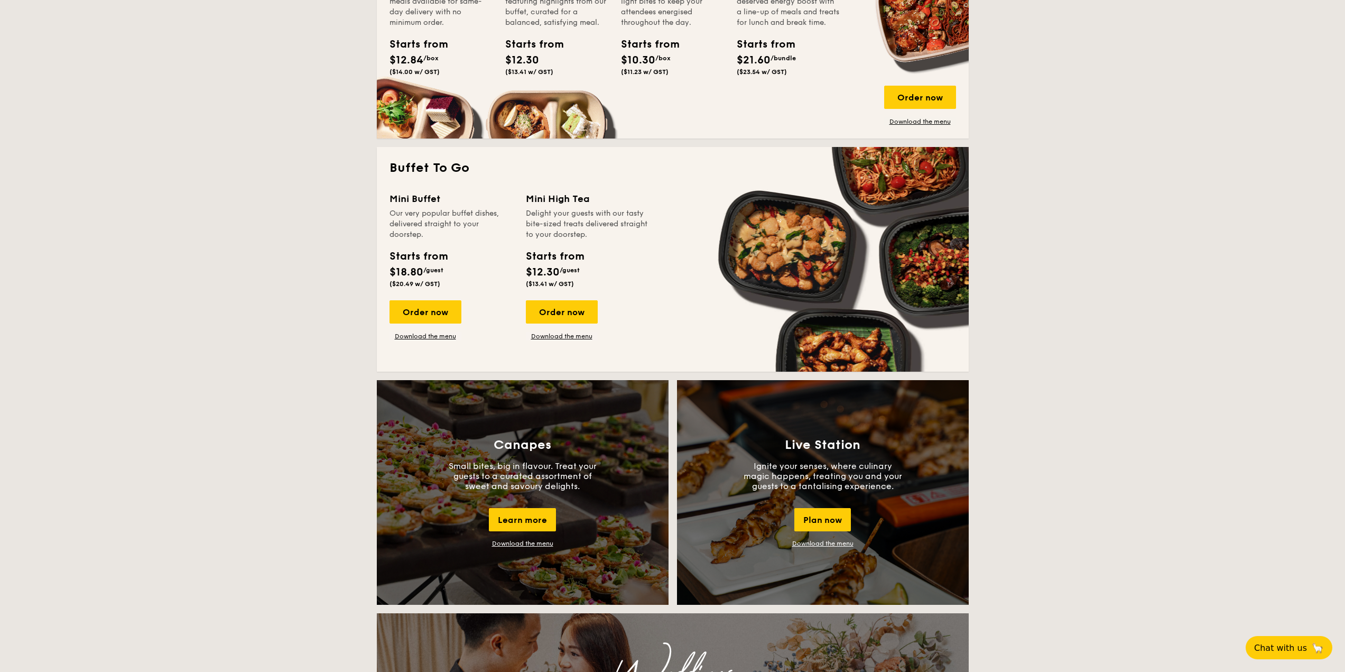
scroll to position [634, 0]
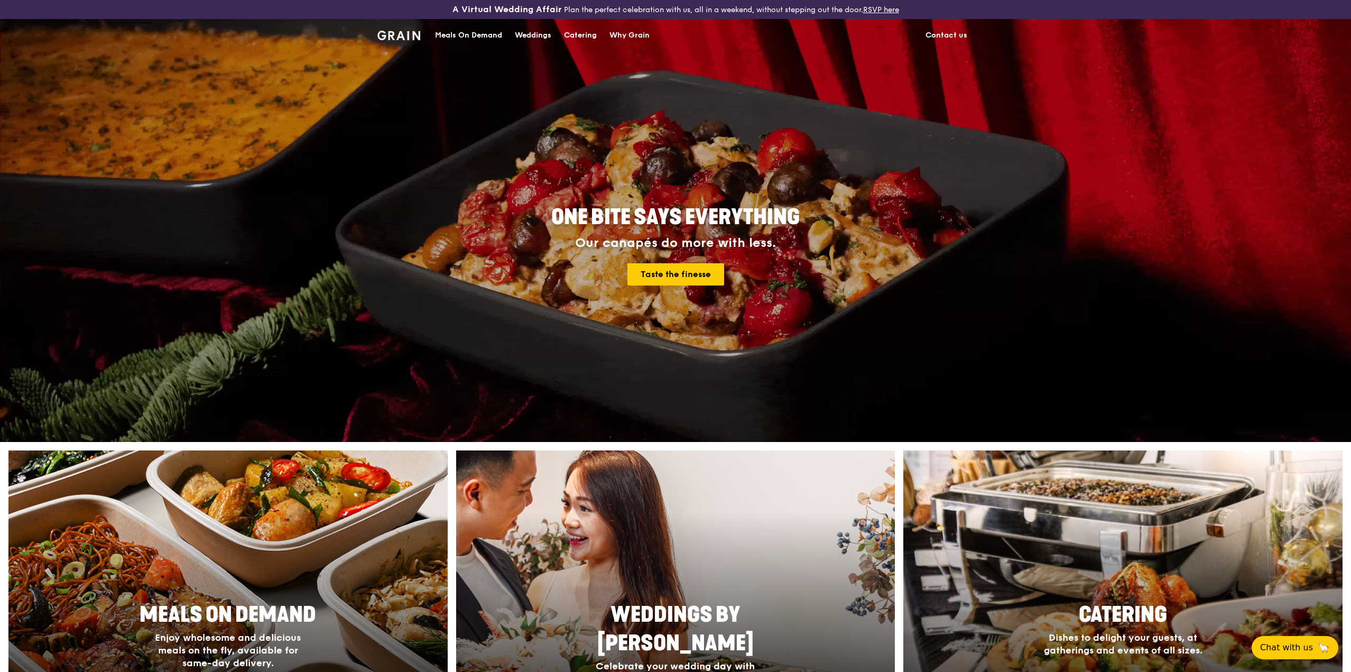
click at [952, 42] on link "Contact us" at bounding box center [946, 36] width 54 height 32
